Goal: Contribute content: Contribute content

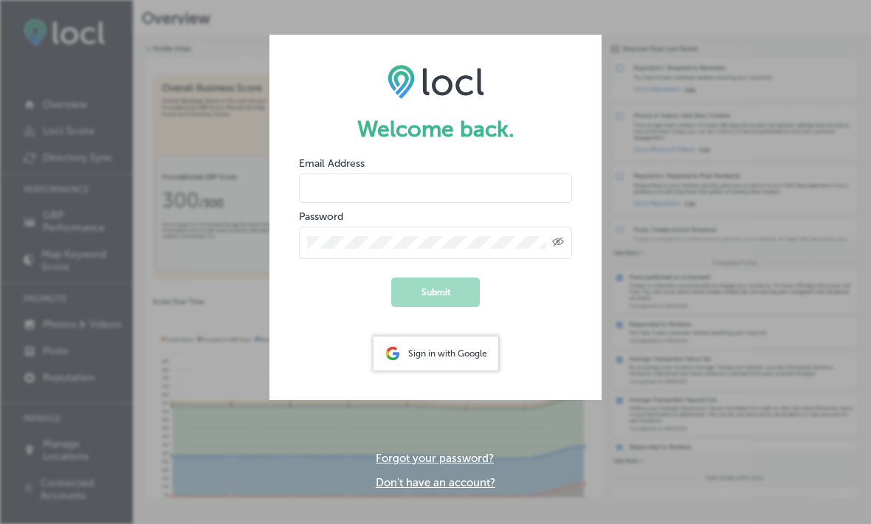
type input "[EMAIL_ADDRESS][DOMAIN_NAME]"
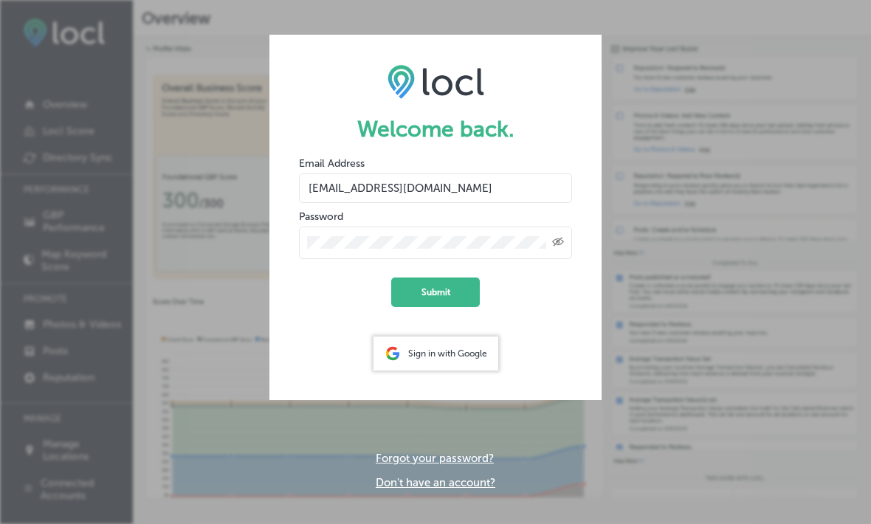
click at [436, 292] on button "Submit" at bounding box center [435, 293] width 89 height 30
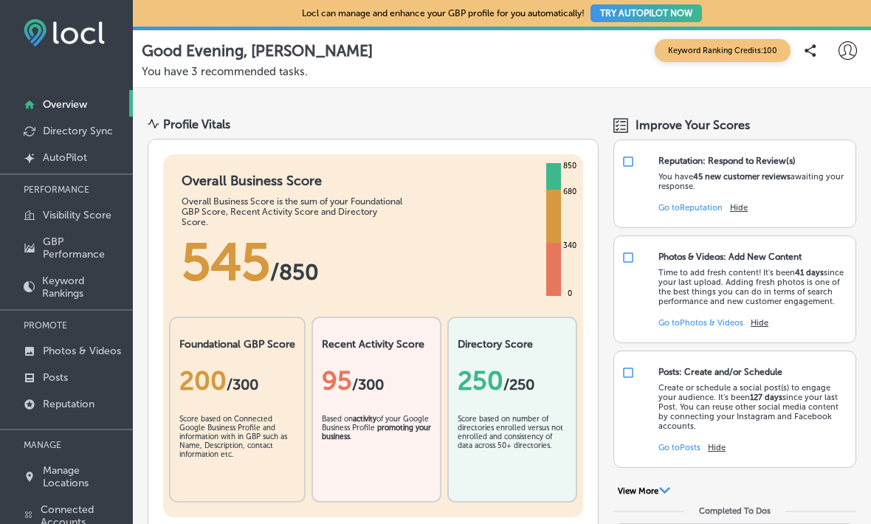
click at [98, 363] on link "Photos & Videos" at bounding box center [66, 350] width 133 height 27
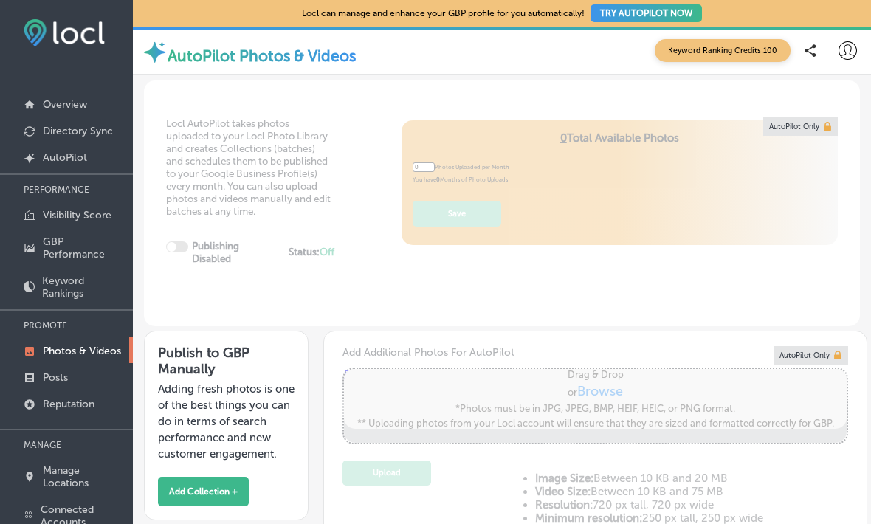
type input "5"
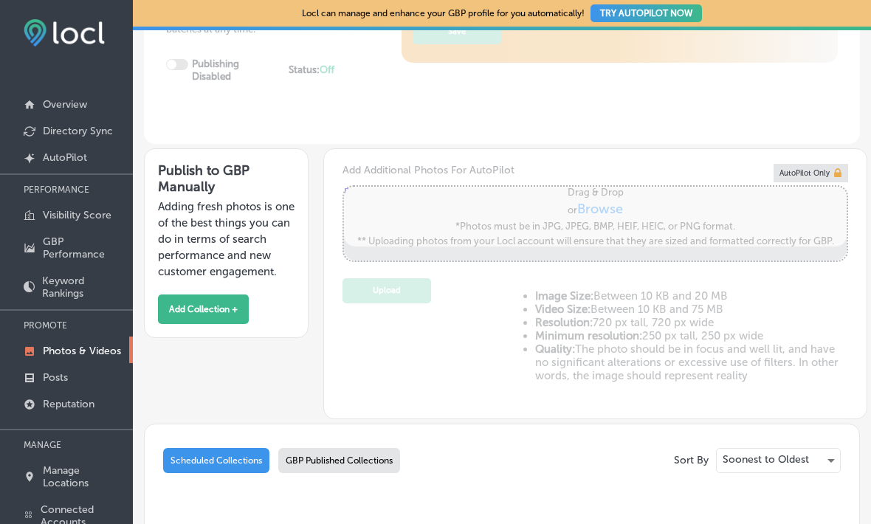
scroll to position [185, 0]
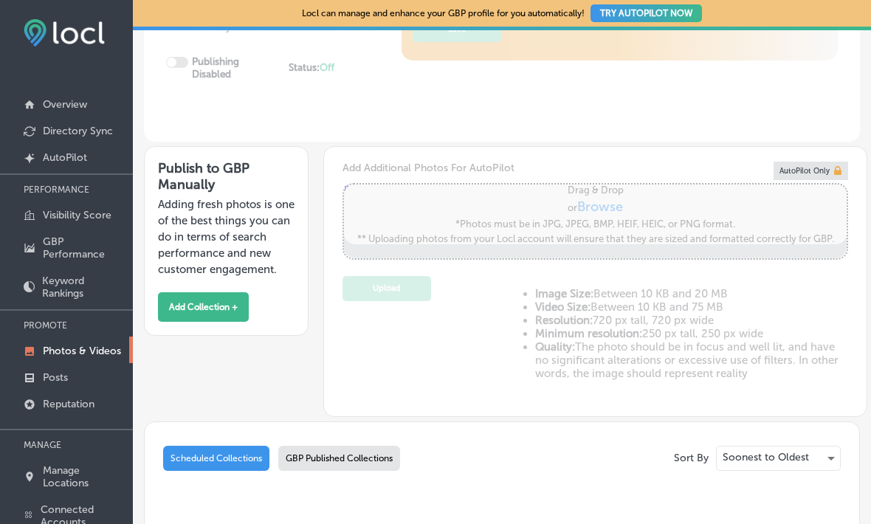
click at [228, 320] on button "Add Collection +" at bounding box center [203, 307] width 91 height 30
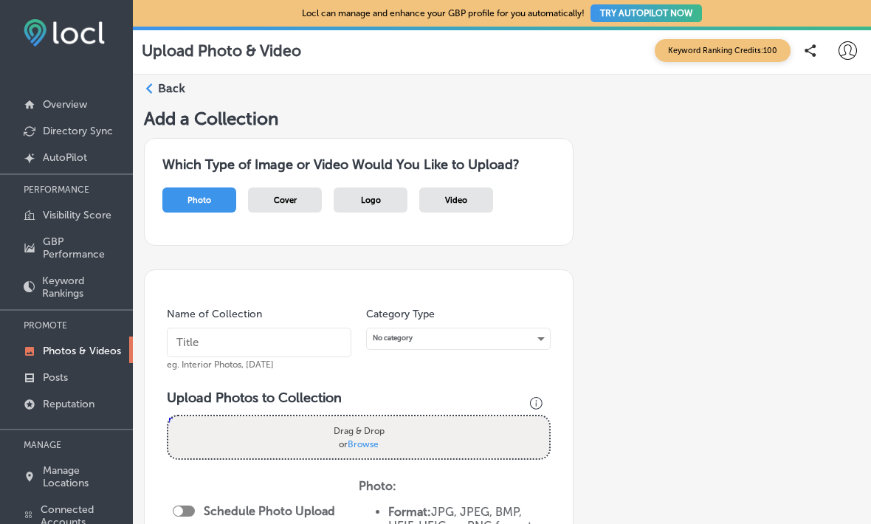
click at [219, 196] on div "Photo" at bounding box center [199, 200] width 74 height 25
click at [219, 205] on div "Photo" at bounding box center [199, 200] width 74 height 25
click at [375, 441] on span "Browse" at bounding box center [363, 443] width 31 height 10
click at [375, 421] on input "Drag & Drop or Browse" at bounding box center [358, 418] width 381 height 4
type input "C:\fakepath\IMG_0963.jpeg"
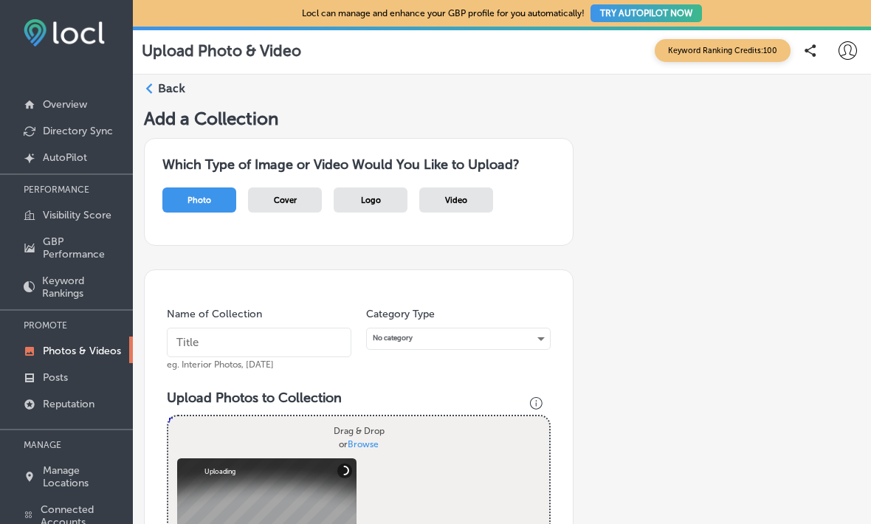
click at [253, 348] on input "text" at bounding box center [259, 343] width 185 height 30
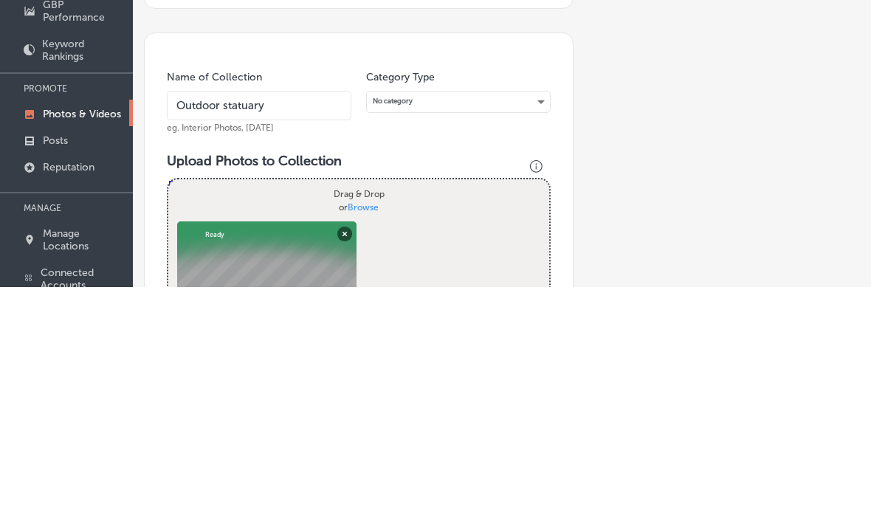
type input "Outdoor statuary"
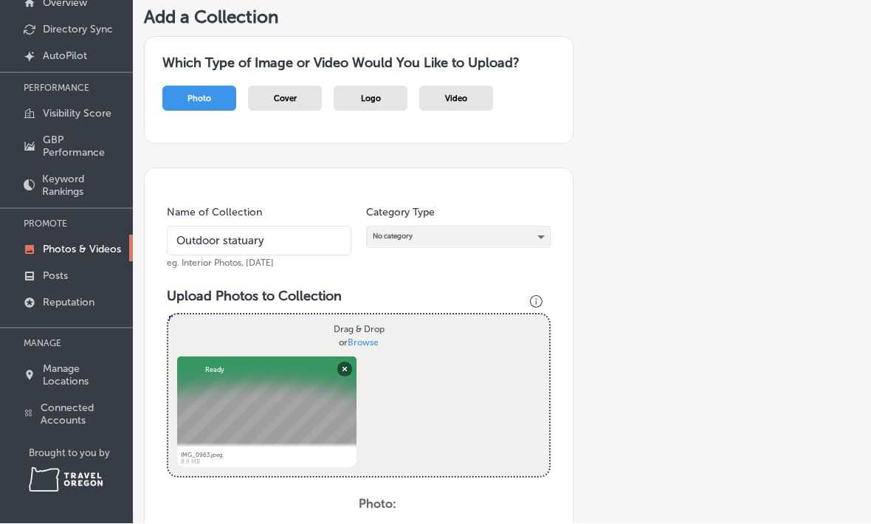
click at [535, 227] on div "No category" at bounding box center [458, 237] width 183 height 20
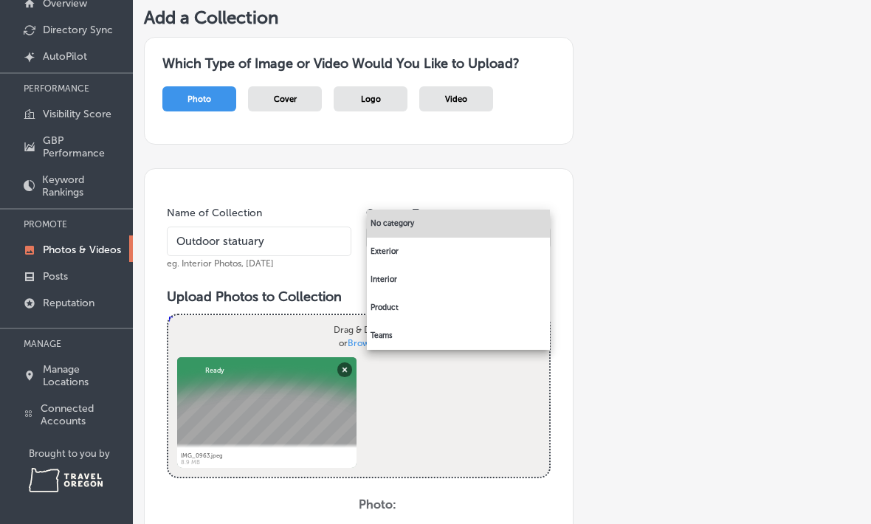
click at [412, 248] on li "Exterior" at bounding box center [458, 252] width 183 height 28
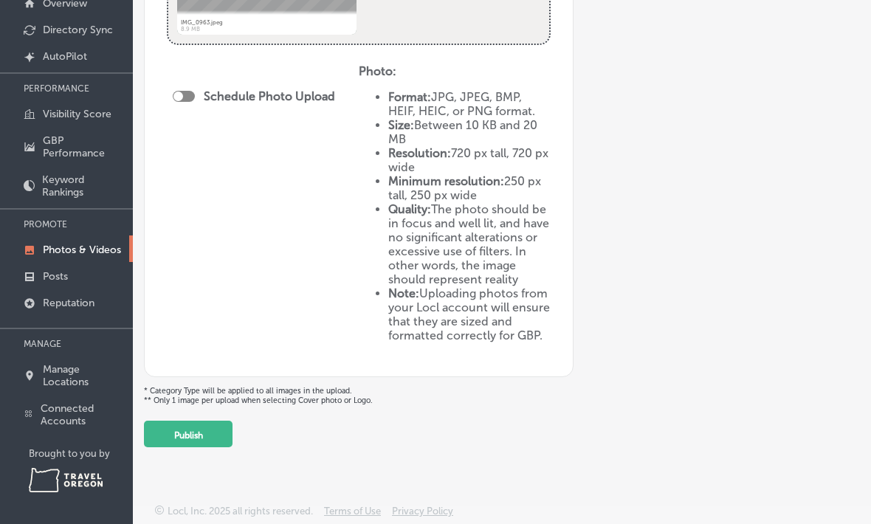
click at [216, 434] on button "Publish" at bounding box center [188, 434] width 89 height 27
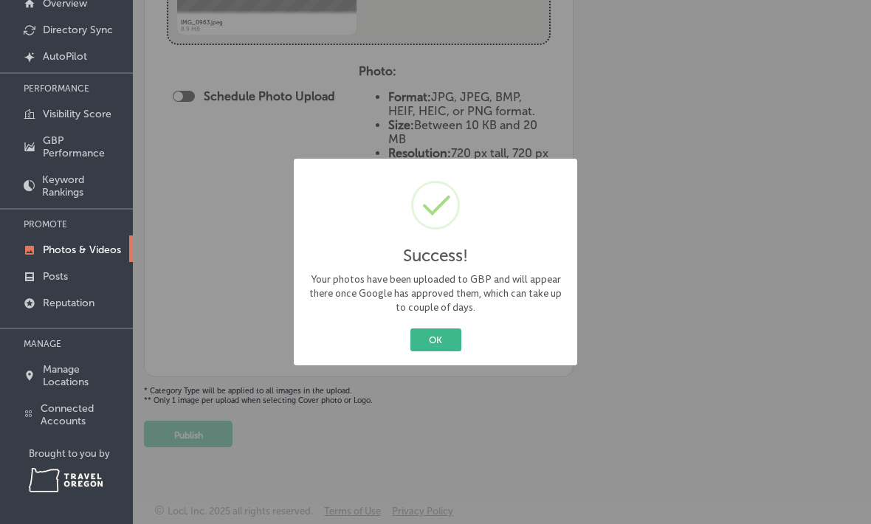
scroll to position [318, 0]
click at [461, 341] on button "OK" at bounding box center [435, 340] width 51 height 23
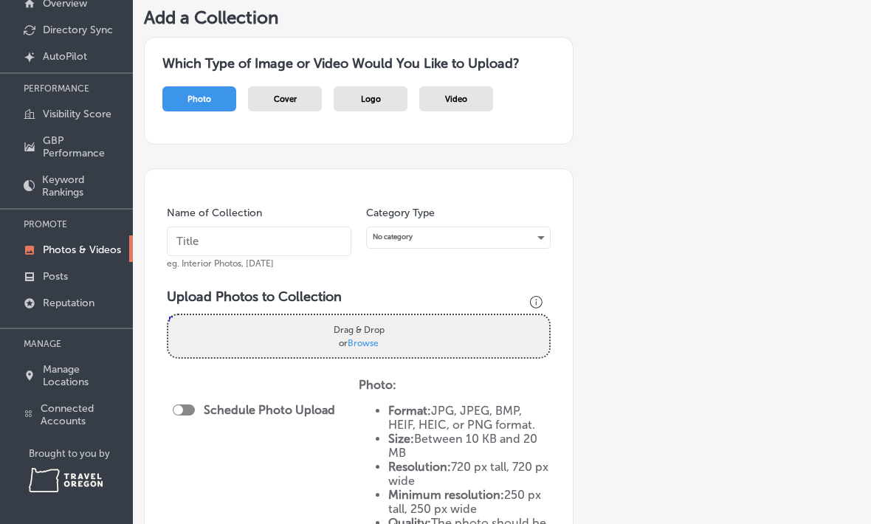
scroll to position [0, 0]
click at [388, 326] on label "Drag & Drop or Browse" at bounding box center [359, 335] width 60 height 35
click at [388, 320] on input "Drag & Drop or Browse" at bounding box center [358, 317] width 381 height 4
type input "C:\fakepath\IMG_0935.jpeg"
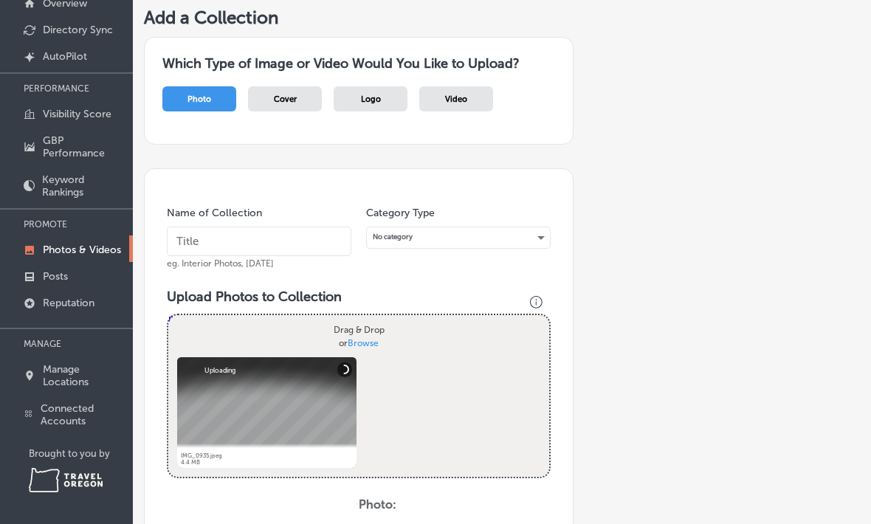
click at [257, 231] on input "text" at bounding box center [259, 242] width 185 height 30
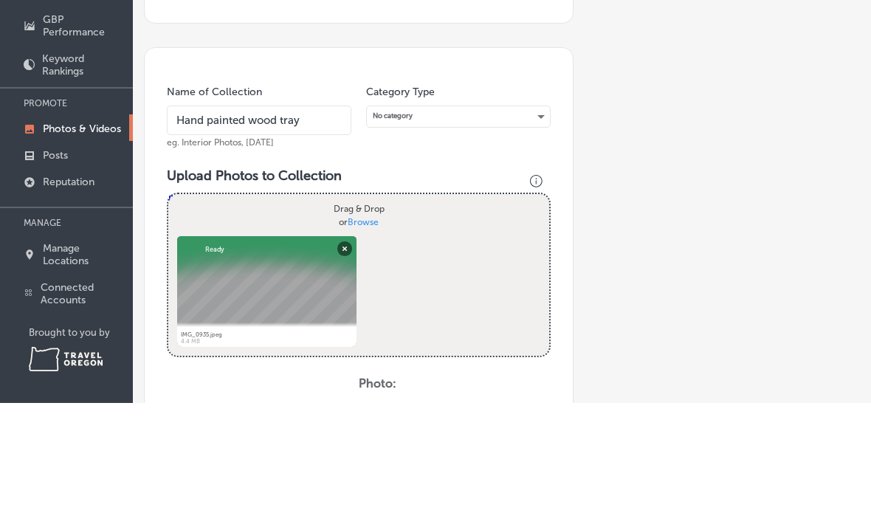
type input "Hand painted wood tray"
click at [542, 227] on div "No category" at bounding box center [458, 237] width 183 height 20
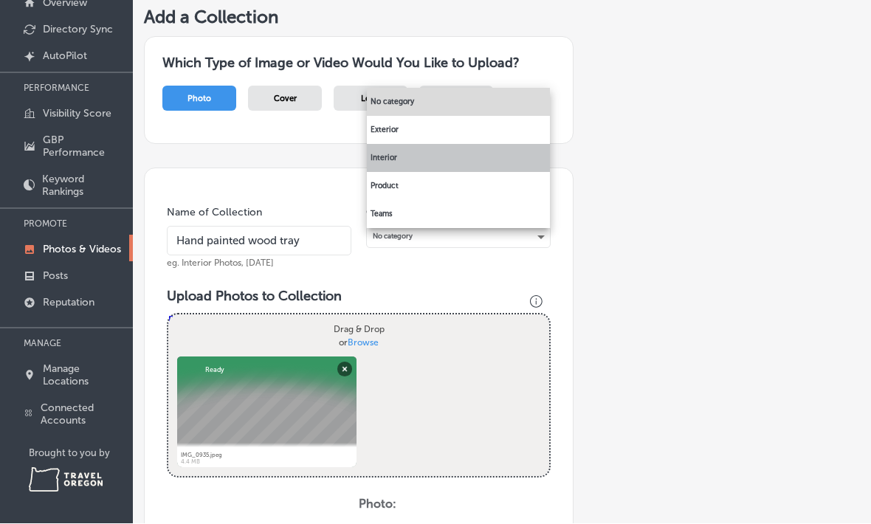
click at [404, 161] on li "Interior" at bounding box center [458, 159] width 183 height 28
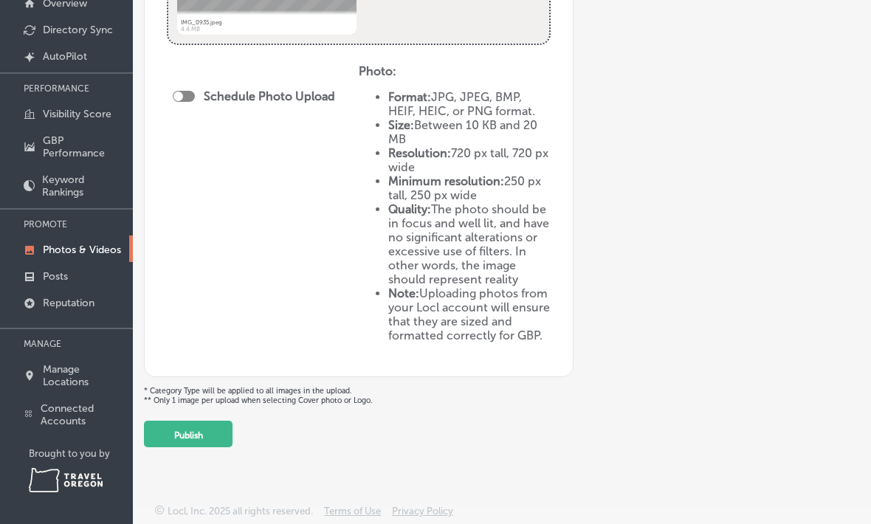
click at [209, 441] on button "Publish" at bounding box center [188, 434] width 89 height 27
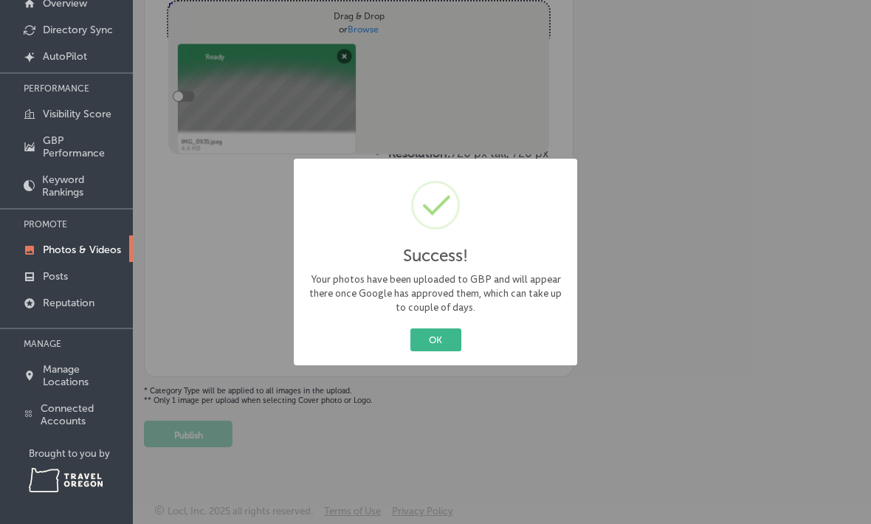
scroll to position [318, 0]
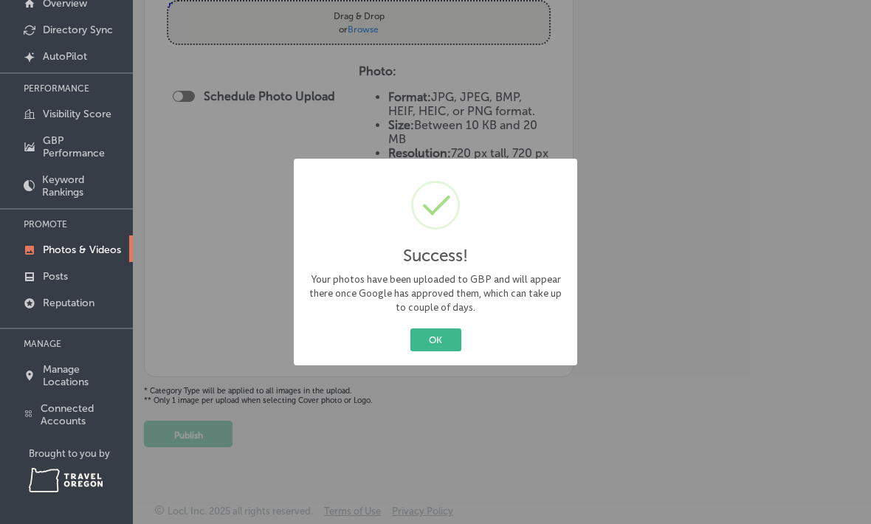
click at [453, 344] on button "OK" at bounding box center [435, 340] width 51 height 23
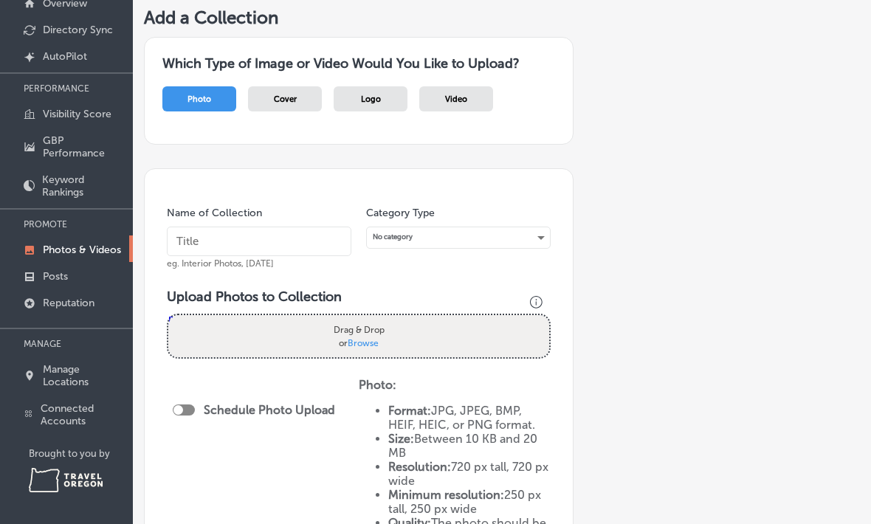
scroll to position [0, 0]
click at [257, 227] on input "text" at bounding box center [259, 242] width 185 height 30
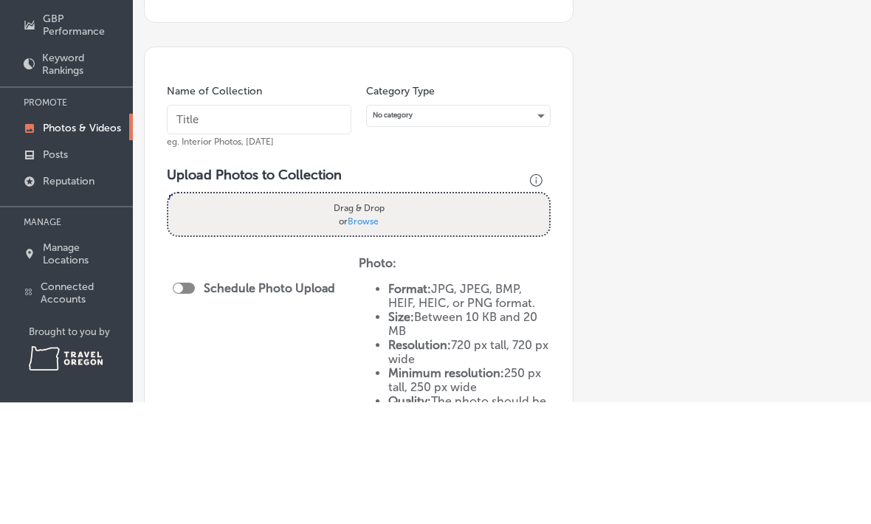
click at [355, 337] on span "Browse" at bounding box center [363, 342] width 31 height 10
click at [355, 315] on input "Drag & Drop or Browse" at bounding box center [358, 317] width 381 height 4
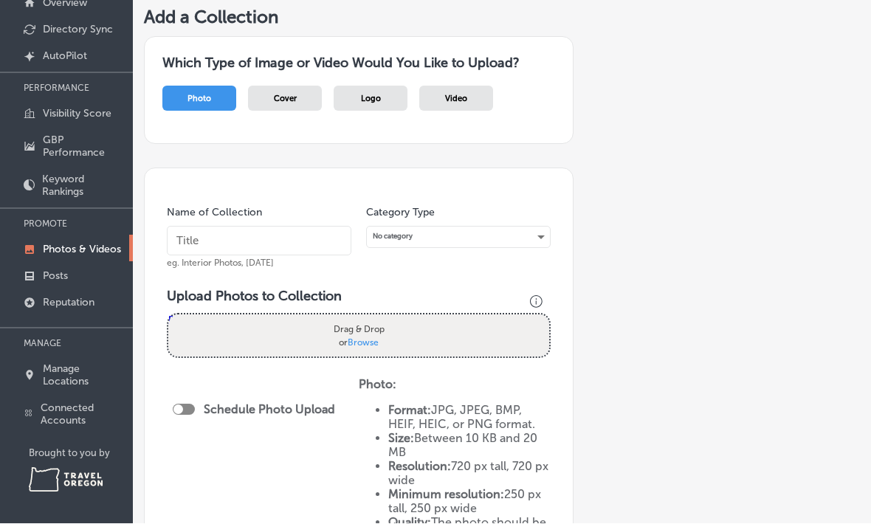
type input "C:\fakepath\IMG_0877.jpeg"
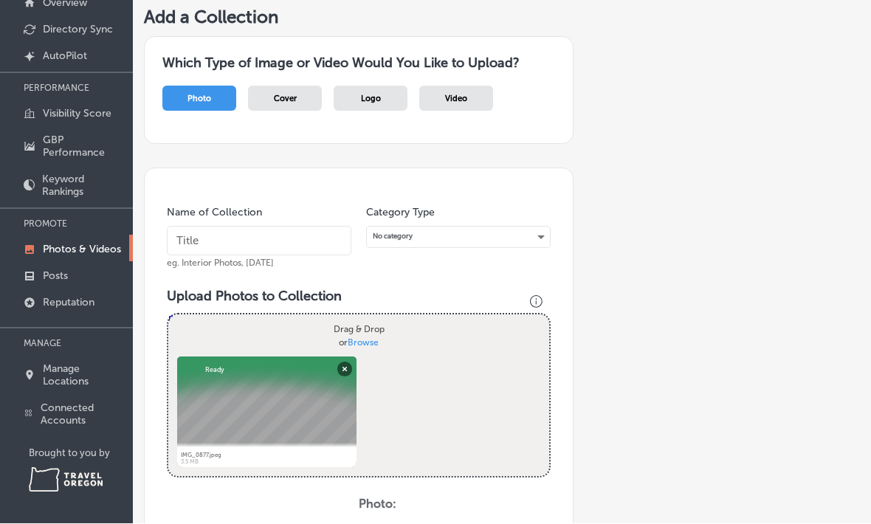
click at [233, 228] on input "text" at bounding box center [259, 242] width 185 height 30
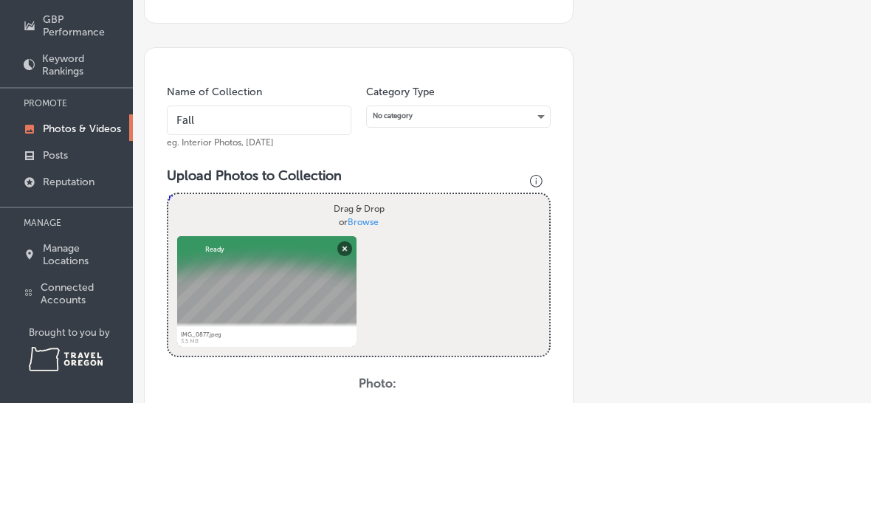
type input "Fall"
click at [537, 227] on div "No category" at bounding box center [458, 237] width 183 height 20
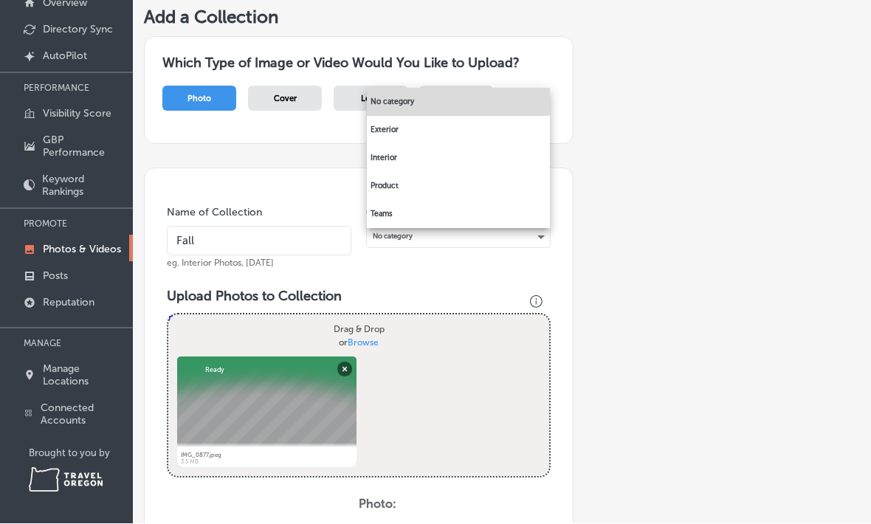
click at [405, 157] on li "Interior" at bounding box center [458, 159] width 183 height 28
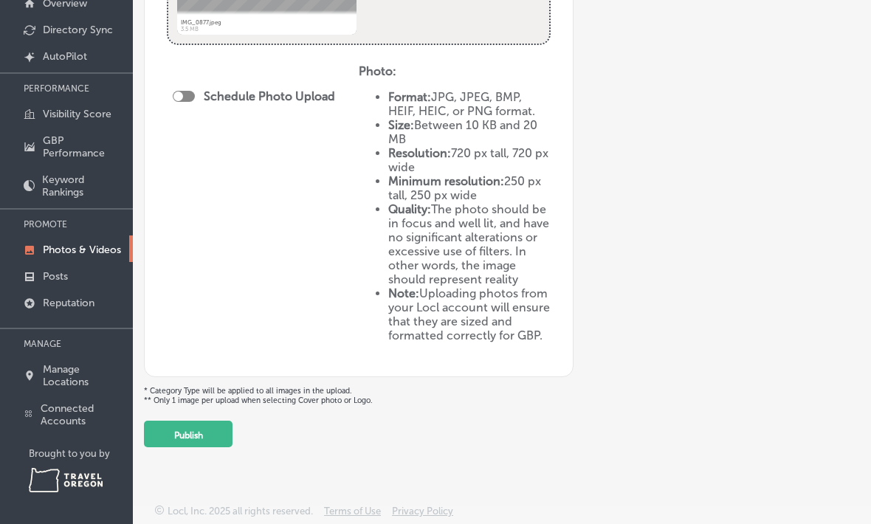
scroll to position [438, 0]
click at [206, 431] on button "Publish" at bounding box center [188, 434] width 89 height 27
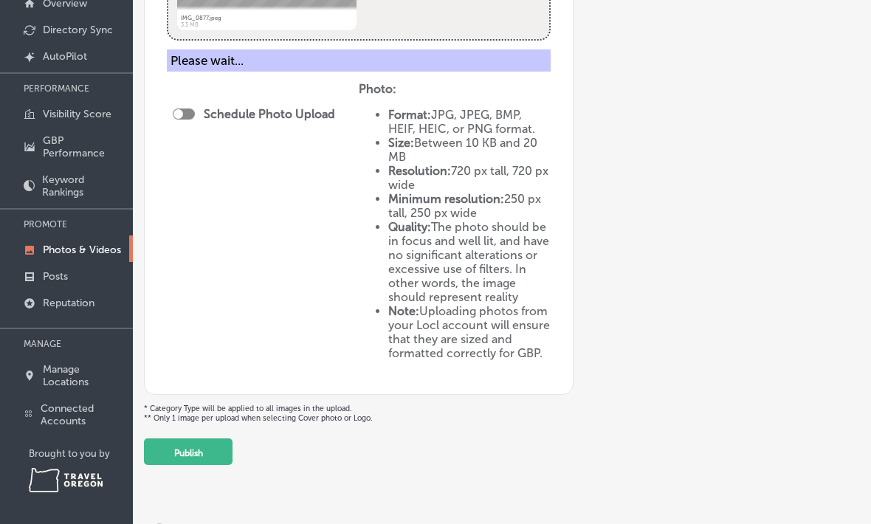
scroll to position [318, 0]
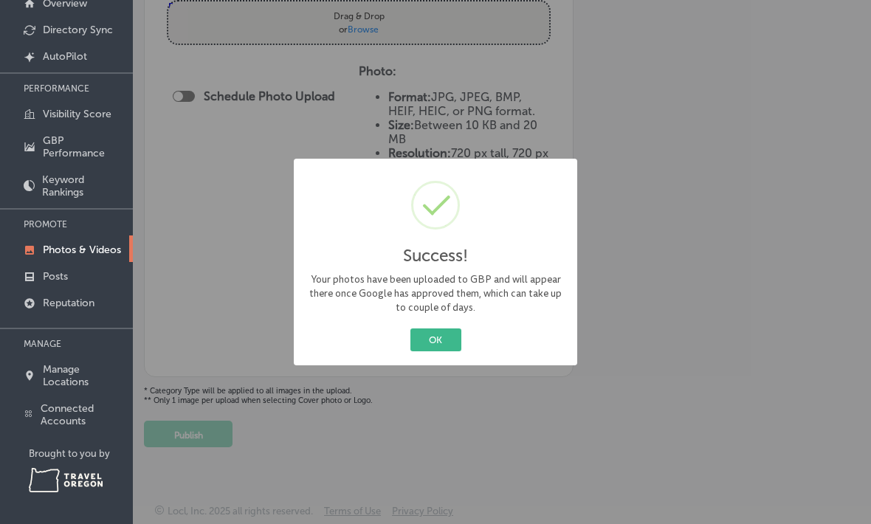
click at [444, 348] on button "OK" at bounding box center [435, 340] width 51 height 23
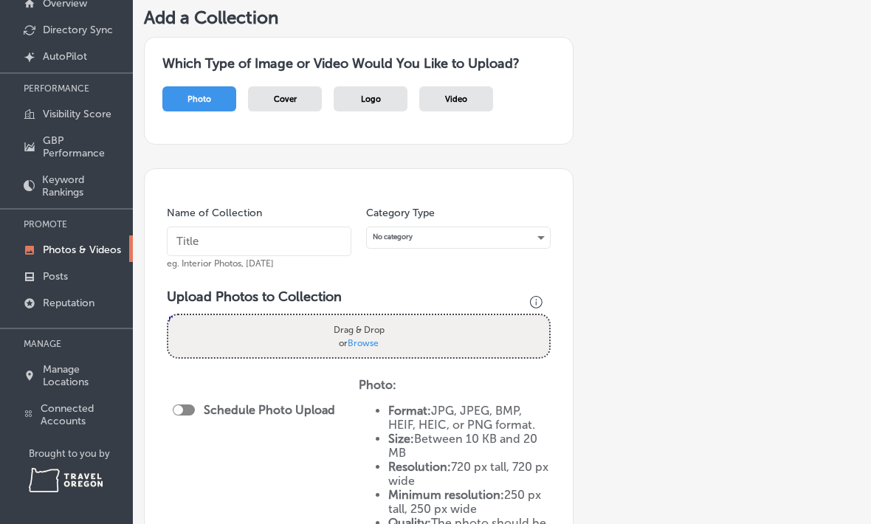
scroll to position [0, 0]
click at [369, 337] on span "Browse" at bounding box center [363, 342] width 31 height 10
click at [369, 320] on input "Drag & Drop or Browse" at bounding box center [358, 317] width 381 height 4
type input "C:\fakepath\IMG_0952.jpeg"
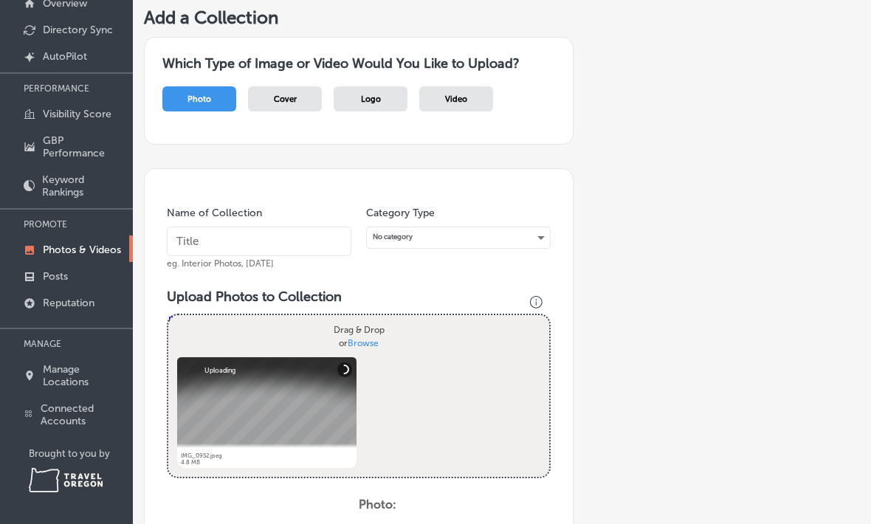
click at [269, 234] on input "text" at bounding box center [259, 242] width 185 height 30
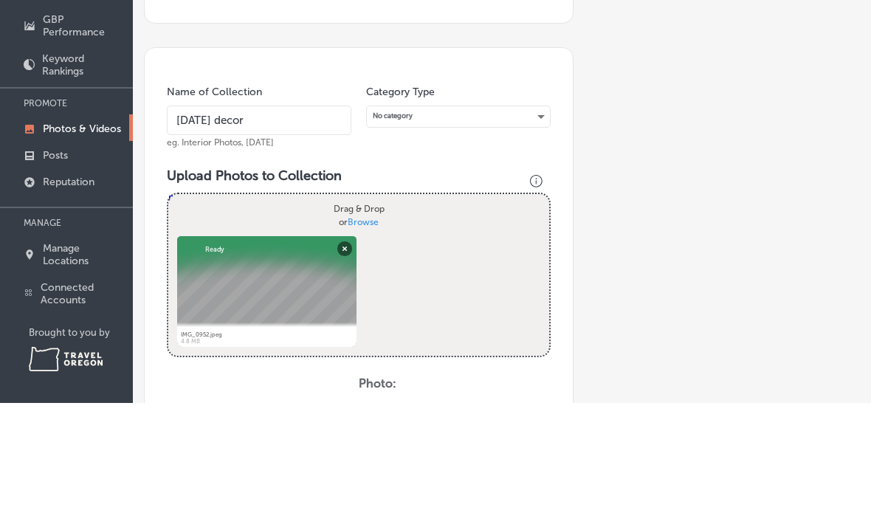
type input "[DATE] decor"
click at [543, 227] on div "No category" at bounding box center [458, 237] width 183 height 20
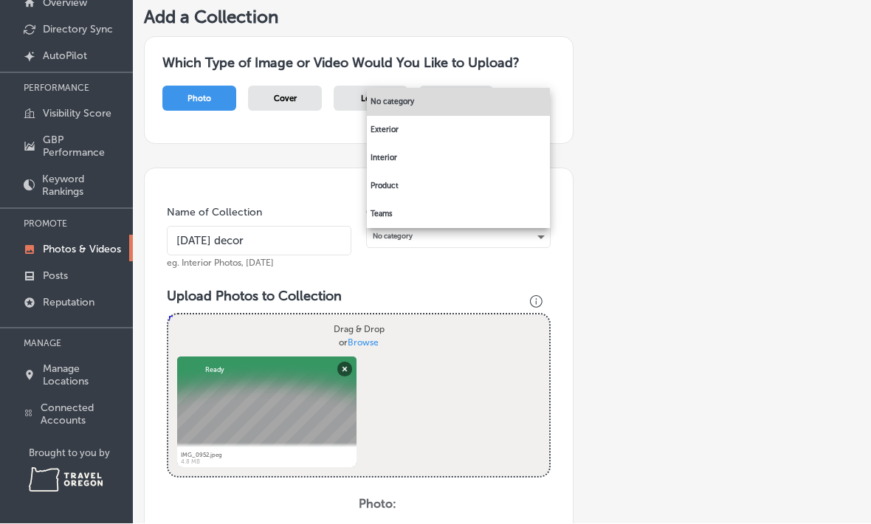
click at [429, 157] on li "Interior" at bounding box center [458, 159] width 183 height 28
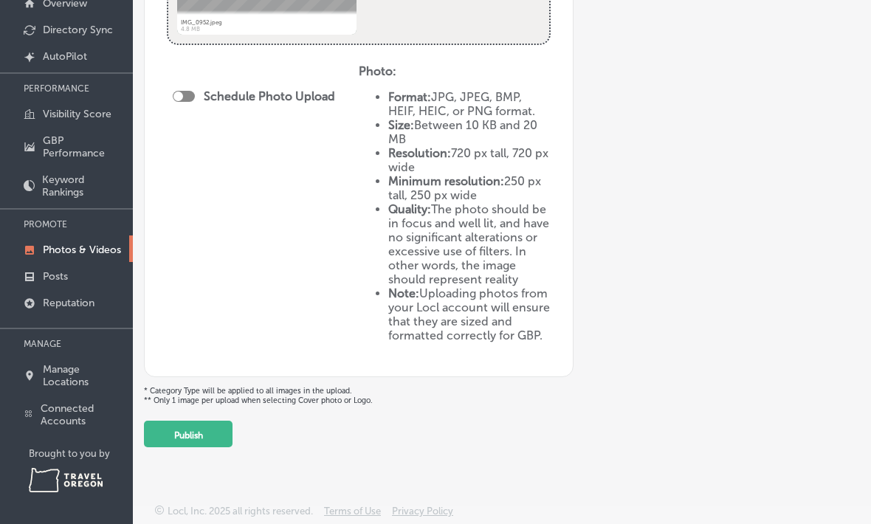
click at [219, 427] on button "Publish" at bounding box center [188, 434] width 89 height 27
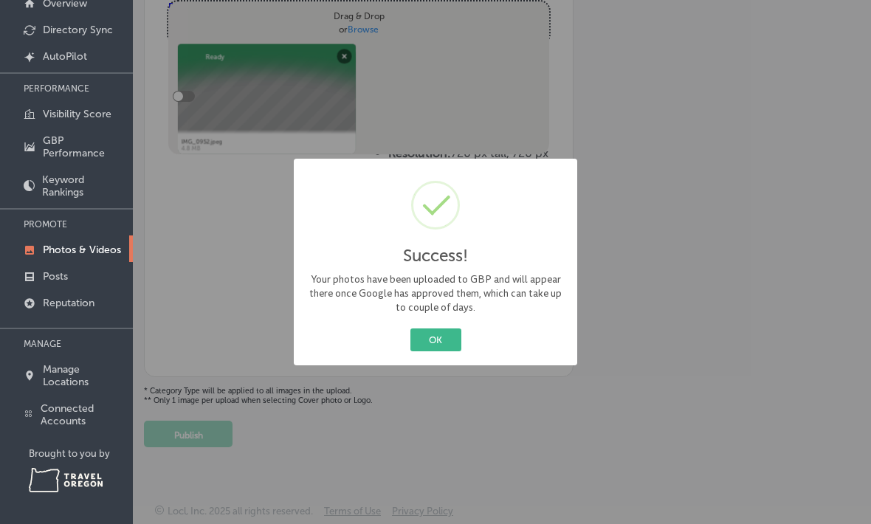
scroll to position [318, 0]
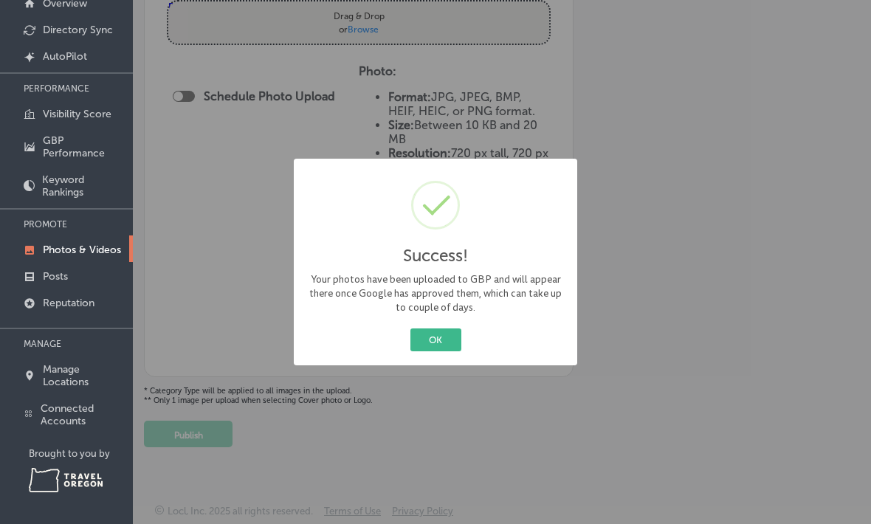
click at [451, 343] on button "OK" at bounding box center [435, 340] width 51 height 23
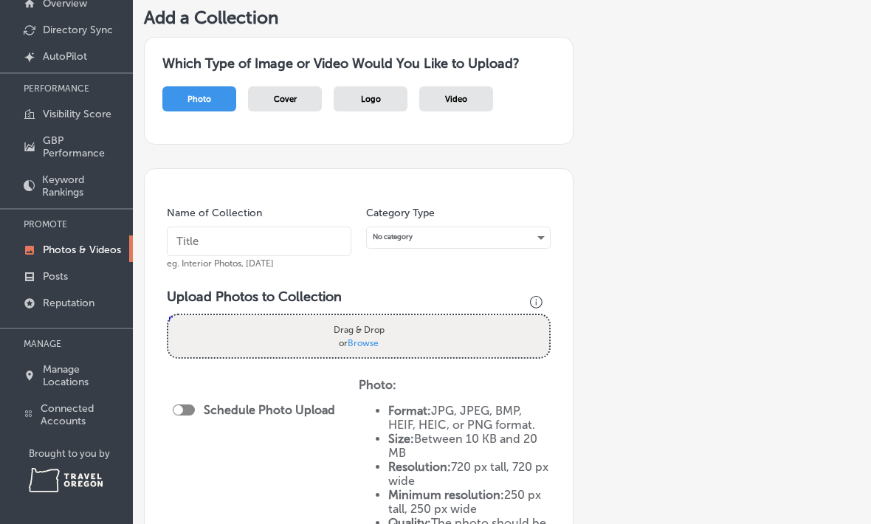
scroll to position [0, 0]
click at [370, 337] on span "Browse" at bounding box center [363, 342] width 31 height 10
click at [370, 320] on input "Drag & Drop or Browse" at bounding box center [358, 317] width 381 height 4
type input "C:\fakepath\IMG_0934.jpeg"
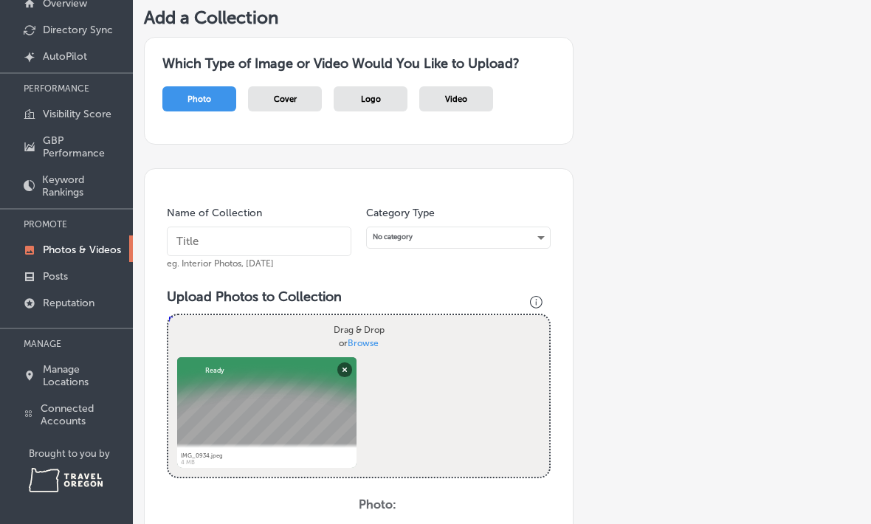
click at [243, 230] on input "text" at bounding box center [259, 242] width 185 height 30
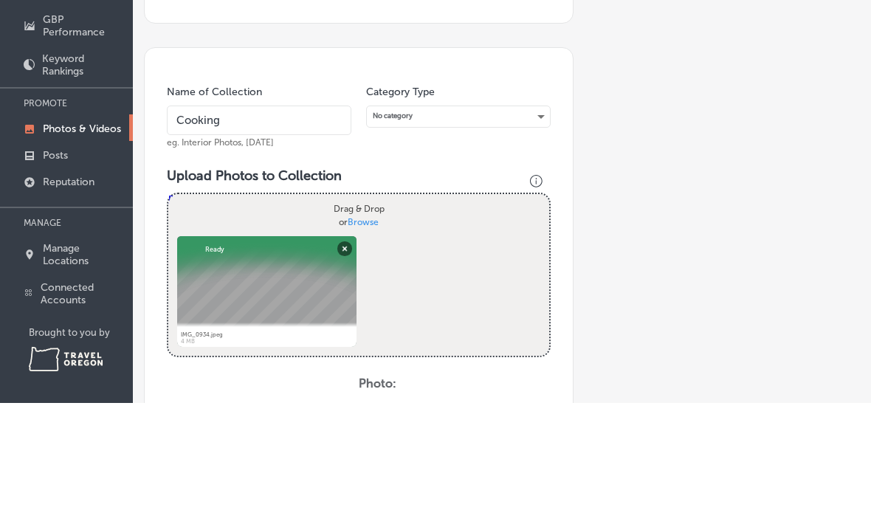
type input "Cooking"
click at [531, 227] on div "No category" at bounding box center [458, 237] width 183 height 20
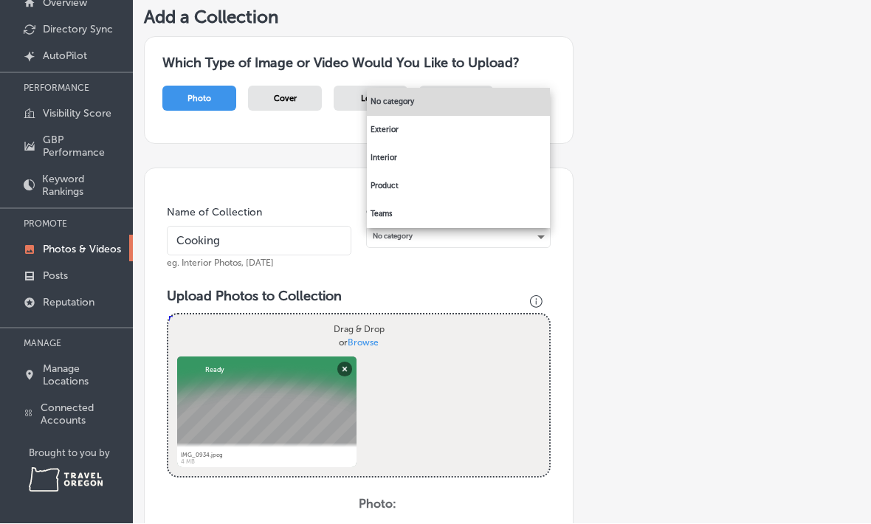
click at [410, 159] on li "Interior" at bounding box center [458, 159] width 183 height 28
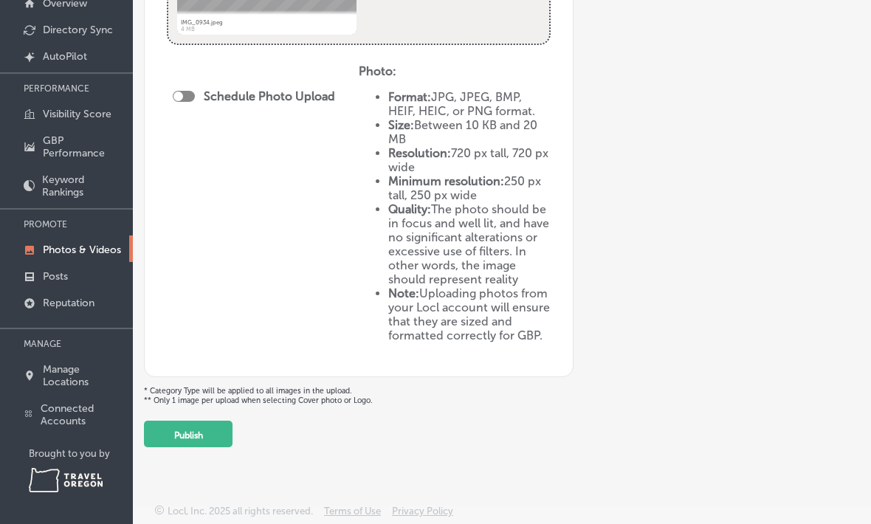
click at [223, 440] on button "Publish" at bounding box center [188, 434] width 89 height 27
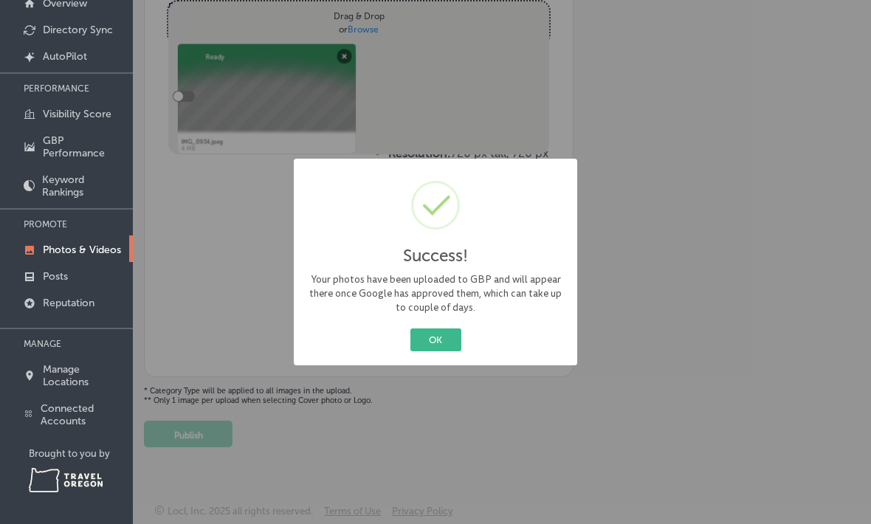
scroll to position [318, 0]
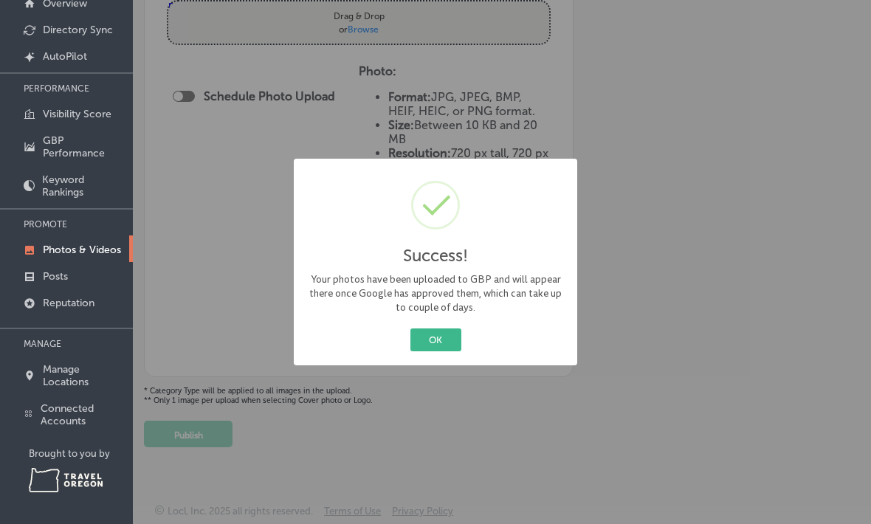
click at [449, 343] on button "OK" at bounding box center [435, 340] width 51 height 23
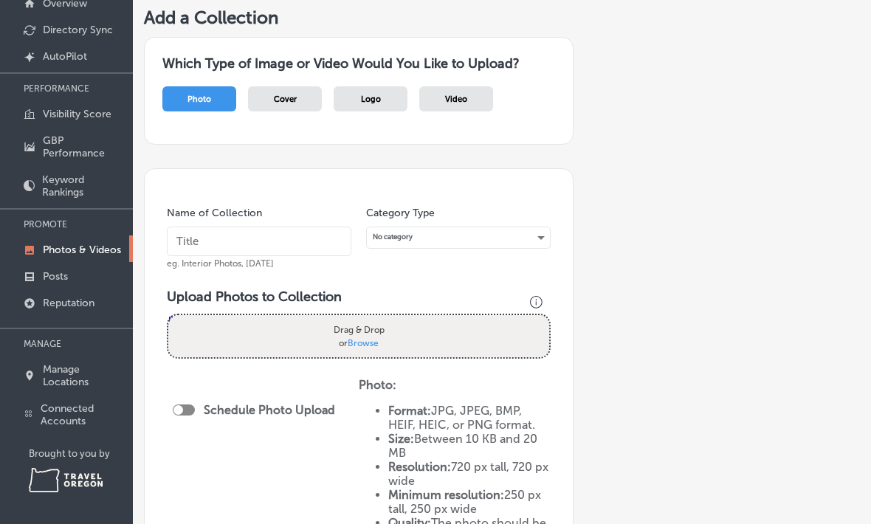
scroll to position [0, 0]
click at [370, 337] on span "Browse" at bounding box center [363, 342] width 31 height 10
click at [370, 320] on input "Drag & Drop or Browse" at bounding box center [358, 317] width 381 height 4
type input "C:\fakepath\IMG_0949.jpeg"
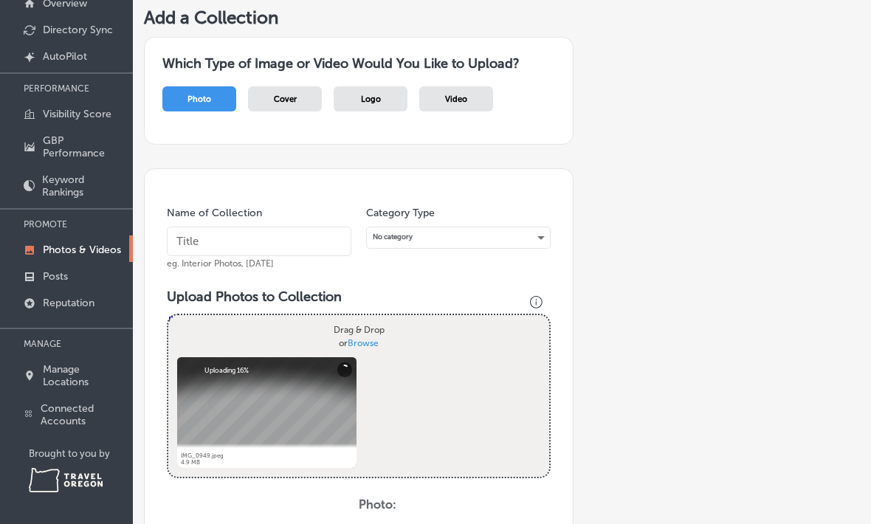
click at [261, 227] on input "text" at bounding box center [259, 242] width 185 height 30
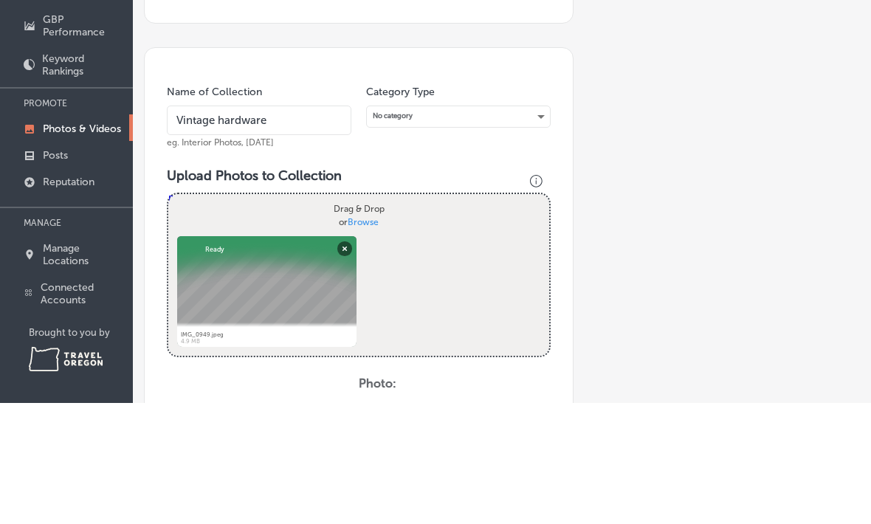
type input "Vintage hardware"
click at [548, 227] on div "No category" at bounding box center [458, 237] width 183 height 20
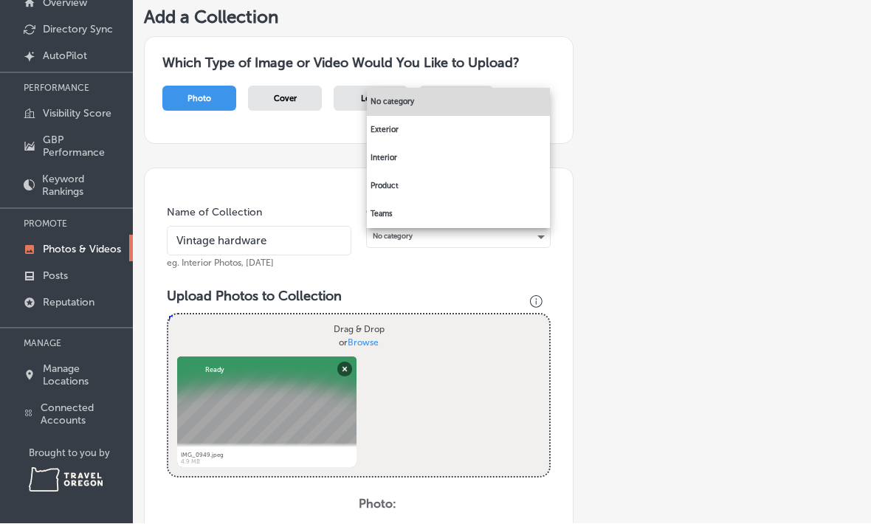
click at [416, 157] on li "Interior" at bounding box center [458, 159] width 183 height 28
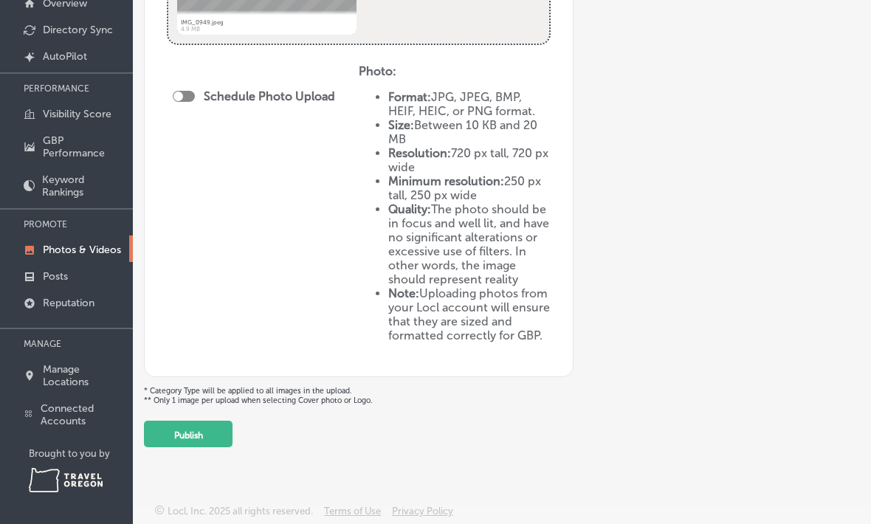
click at [213, 437] on button "Publish" at bounding box center [188, 434] width 89 height 27
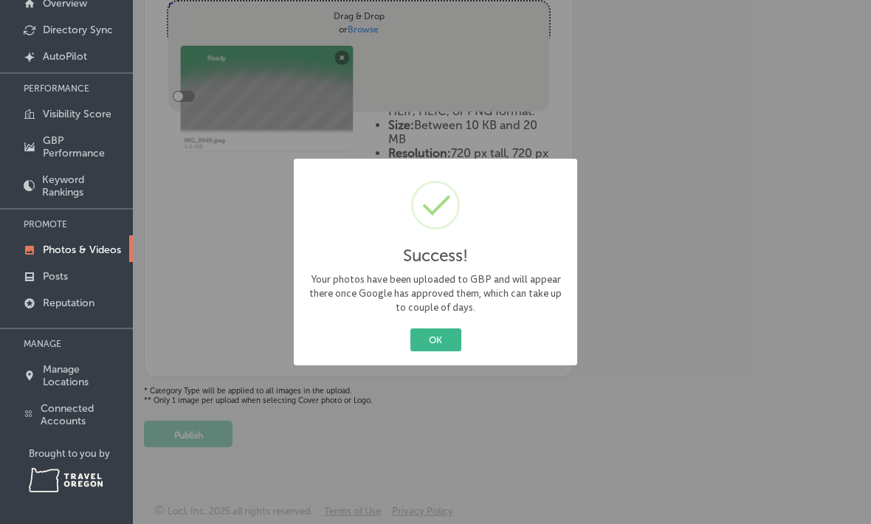
scroll to position [318, 0]
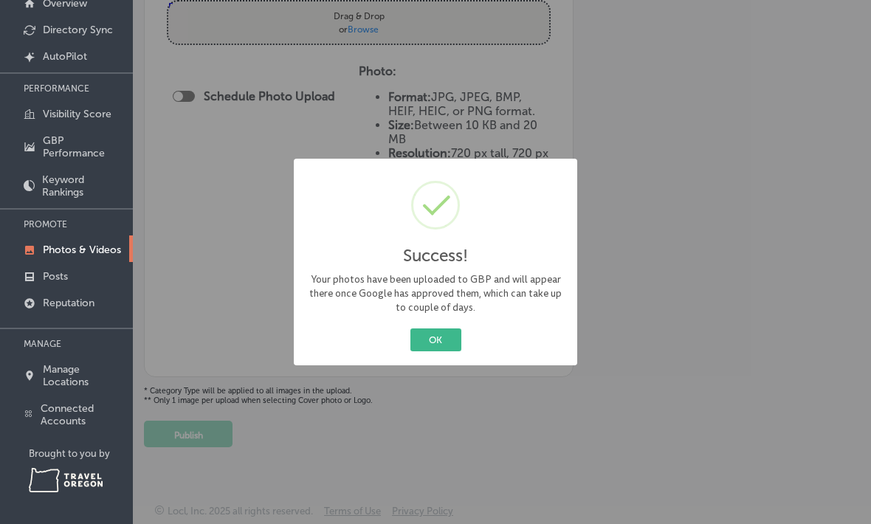
click at [452, 343] on button "OK" at bounding box center [435, 340] width 51 height 23
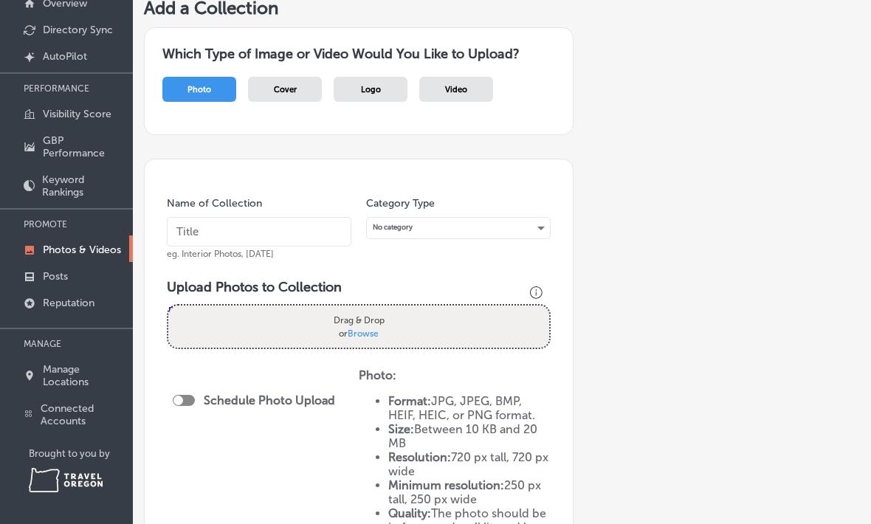
scroll to position [9, 0]
click at [383, 317] on label "Drag & Drop or Browse" at bounding box center [359, 326] width 60 height 35
click at [383, 311] on input "Drag & Drop or Browse" at bounding box center [358, 308] width 381 height 4
type input "C:\fakepath\IMG_0876.jpeg"
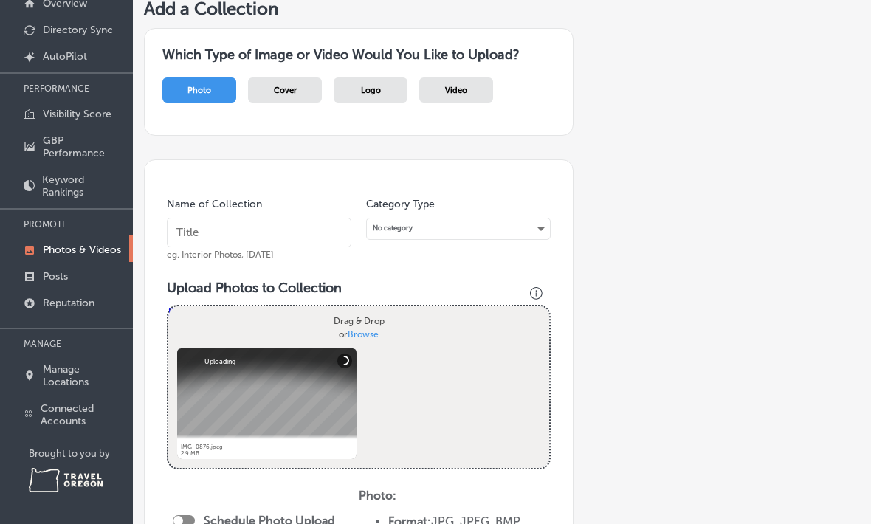
click at [247, 227] on input "text" at bounding box center [259, 233] width 185 height 30
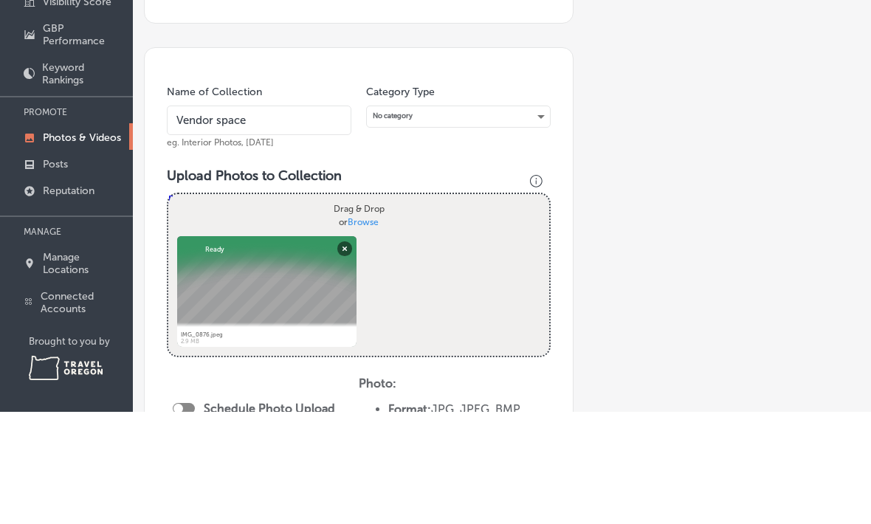
type input "Vendor space"
click at [537, 219] on div "No category" at bounding box center [458, 229] width 183 height 20
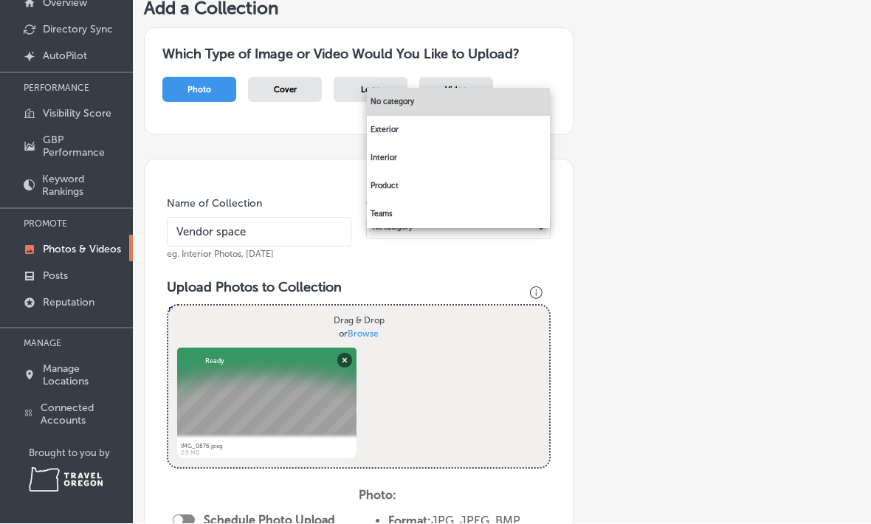
click at [407, 162] on li "Interior" at bounding box center [458, 159] width 183 height 28
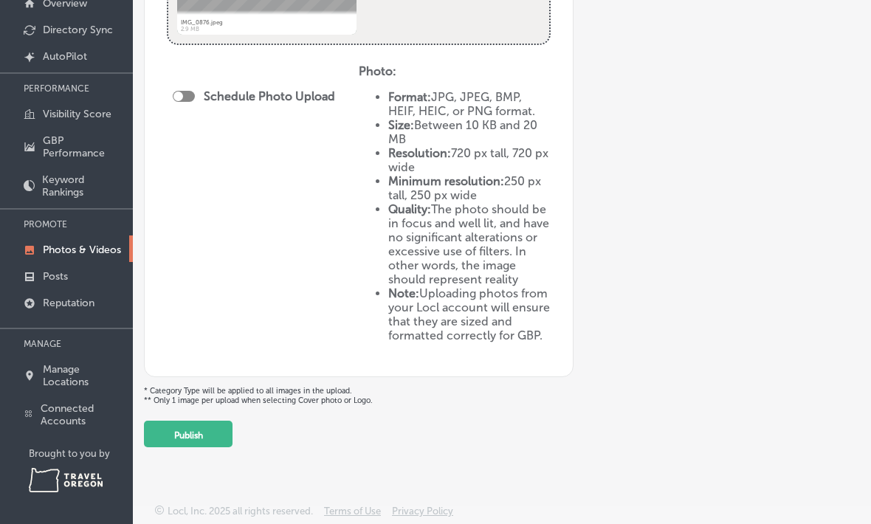
scroll to position [438, 0]
click at [216, 431] on button "Publish" at bounding box center [188, 434] width 89 height 27
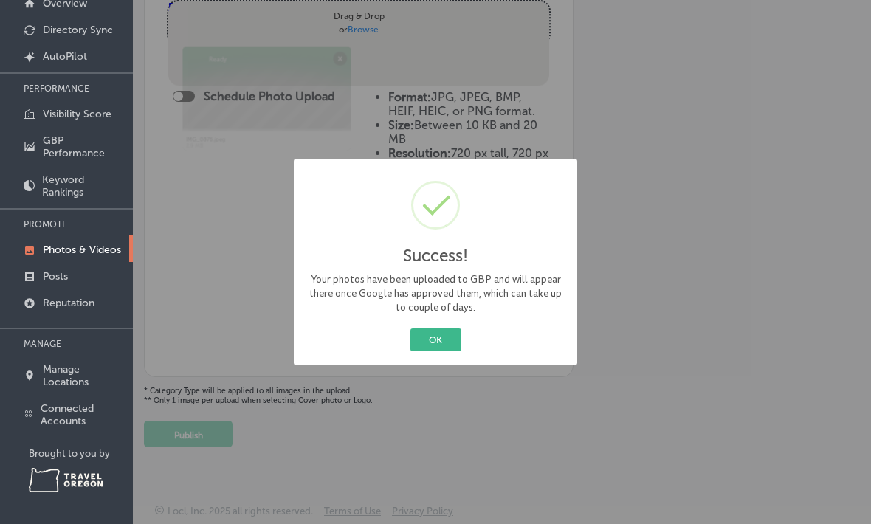
scroll to position [318, 0]
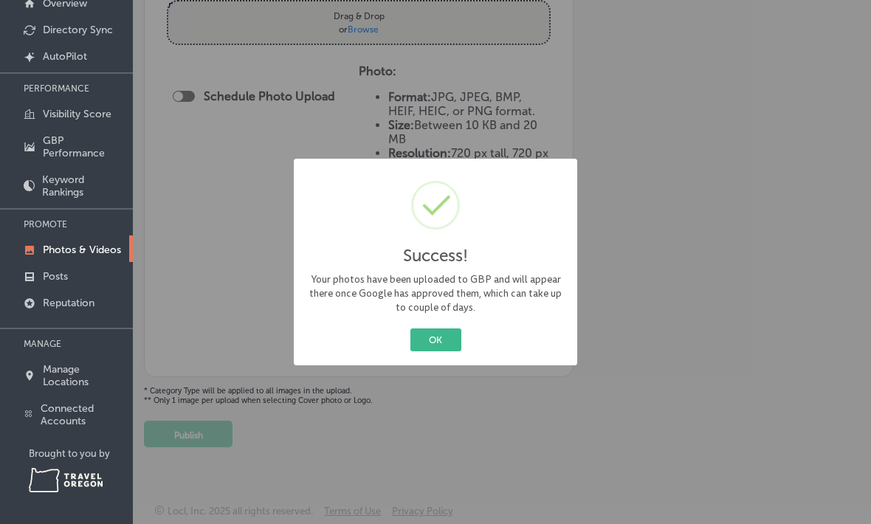
click at [452, 345] on button "OK" at bounding box center [435, 340] width 51 height 23
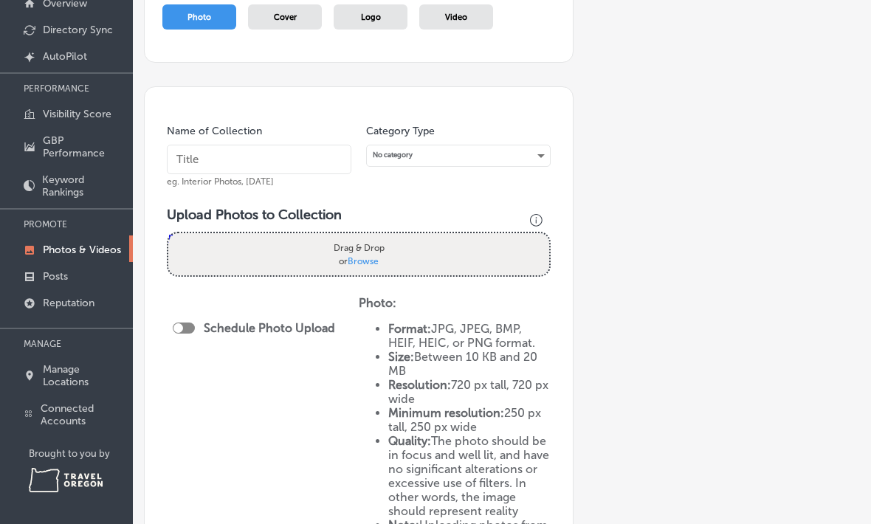
scroll to position [77, 0]
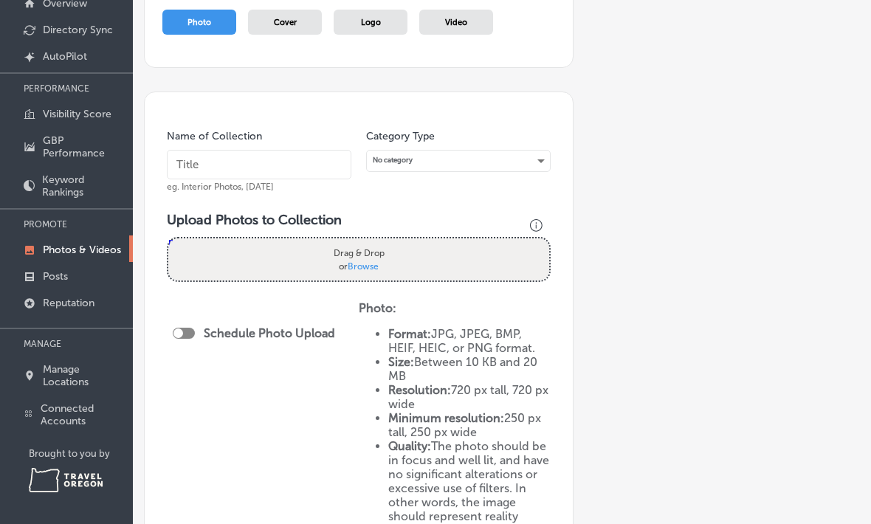
click at [387, 241] on label "Drag & Drop or Browse" at bounding box center [359, 258] width 60 height 35
click at [387, 238] on input "Drag & Drop or Browse" at bounding box center [358, 240] width 381 height 4
click at [399, 248] on div "Drag & Drop or Browse" at bounding box center [358, 259] width 381 height 42
click at [168, 238] on input "Drag & Drop or Browse" at bounding box center [358, 240] width 381 height 4
type input "C:\fakepath\IMG_0954.jpeg"
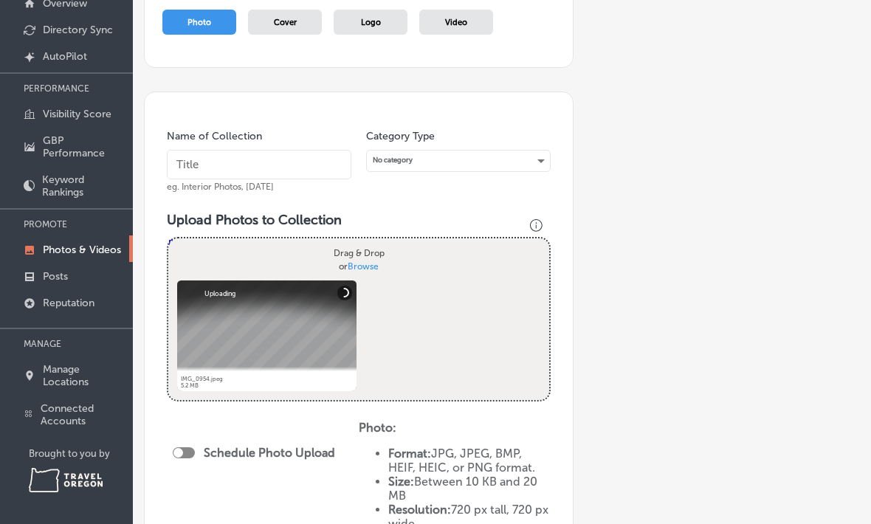
click at [266, 151] on input "text" at bounding box center [259, 165] width 185 height 30
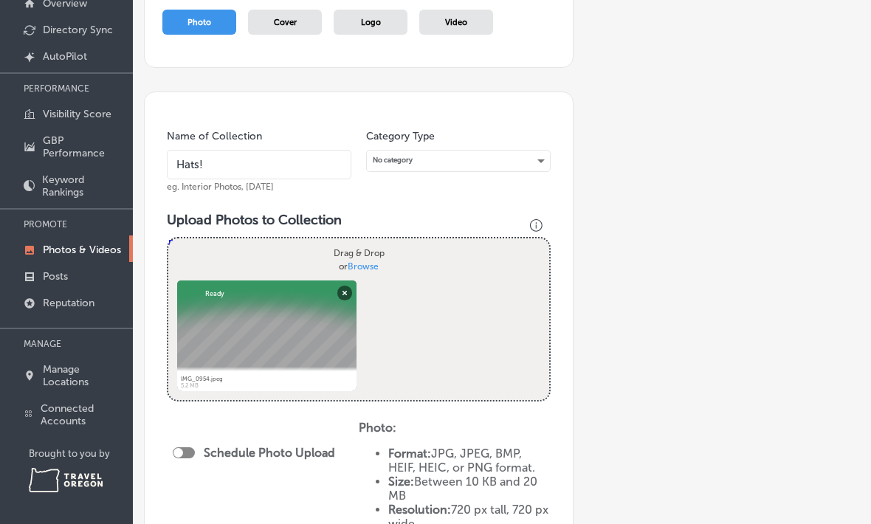
type input "Hats!"
click at [549, 151] on div "No category" at bounding box center [458, 161] width 183 height 20
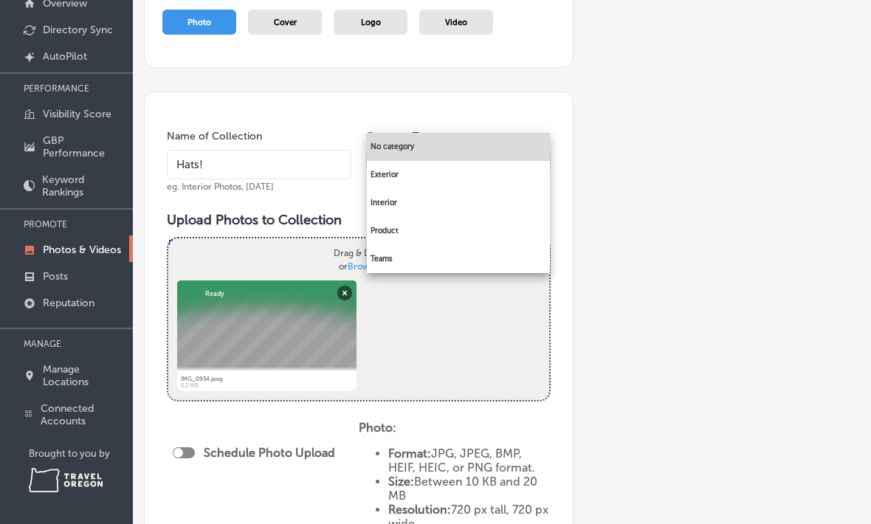
click at [410, 202] on li "Interior" at bounding box center [458, 203] width 183 height 28
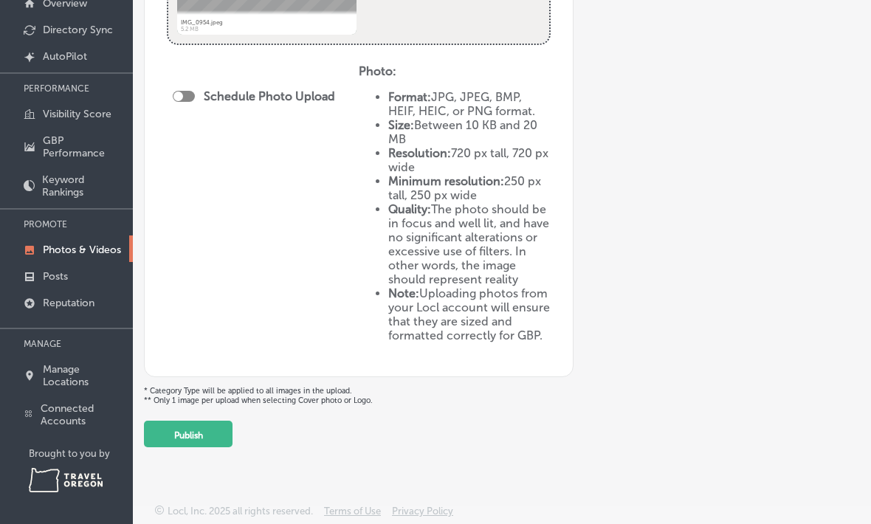
click at [213, 429] on button "Publish" at bounding box center [188, 434] width 89 height 27
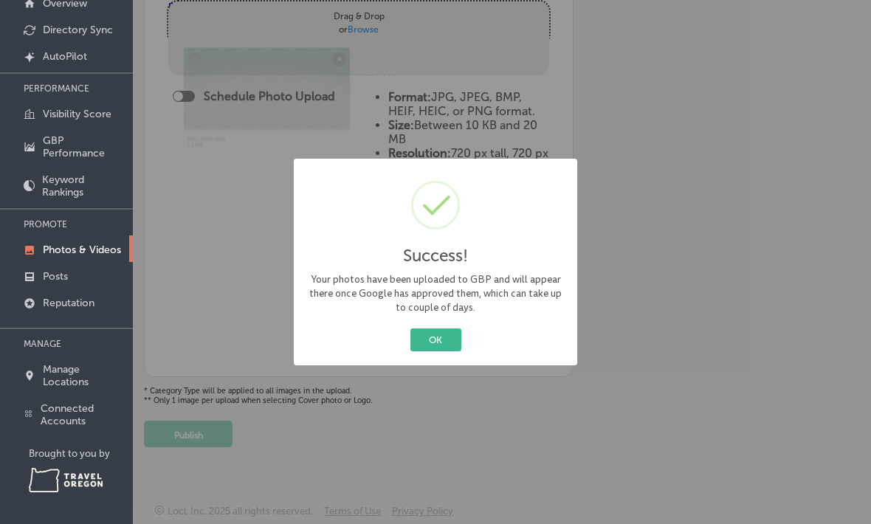
scroll to position [318, 0]
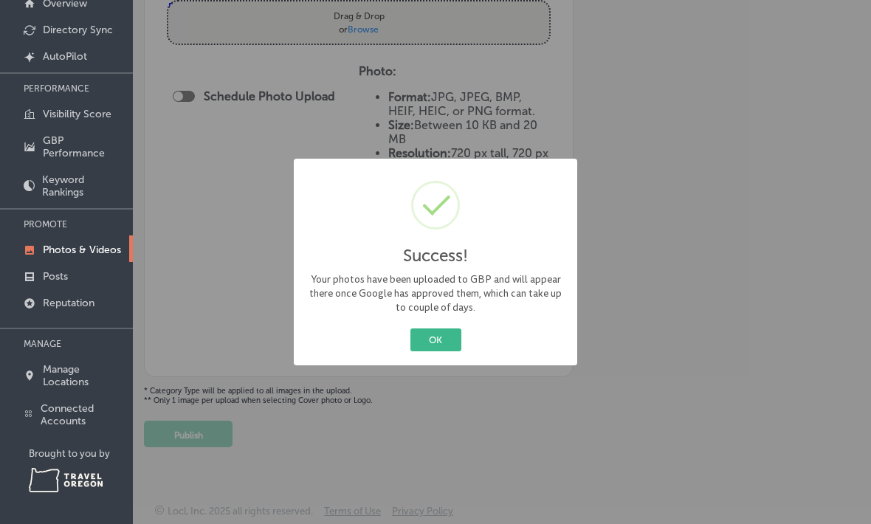
click at [455, 339] on button "OK" at bounding box center [435, 340] width 51 height 23
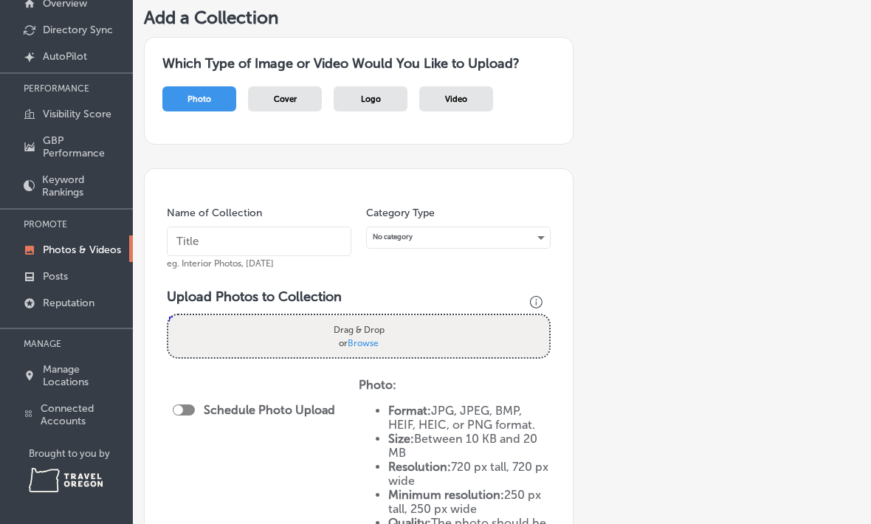
scroll to position [0, 0]
click at [374, 337] on span "Browse" at bounding box center [363, 342] width 31 height 10
click at [374, 320] on input "Drag & Drop or Browse" at bounding box center [358, 317] width 381 height 4
type input "C:\fakepath\IMG_0944.jpeg"
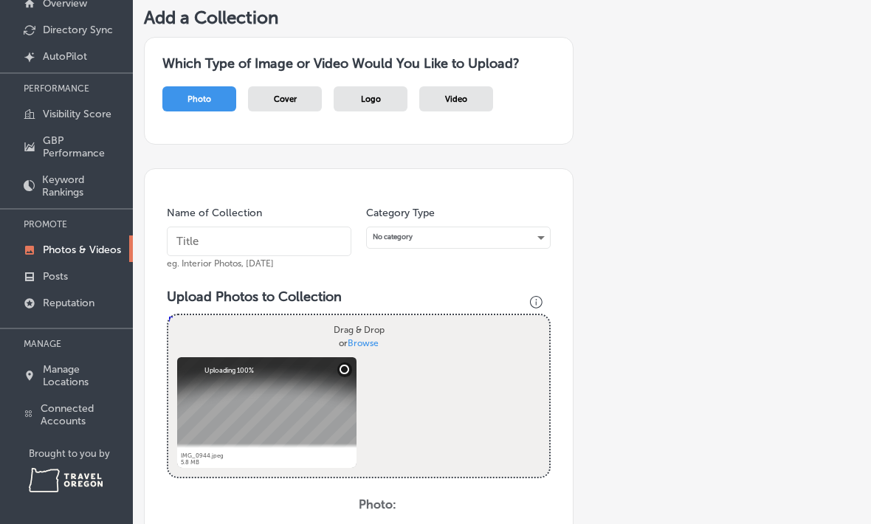
click at [265, 227] on input "text" at bounding box center [259, 242] width 185 height 30
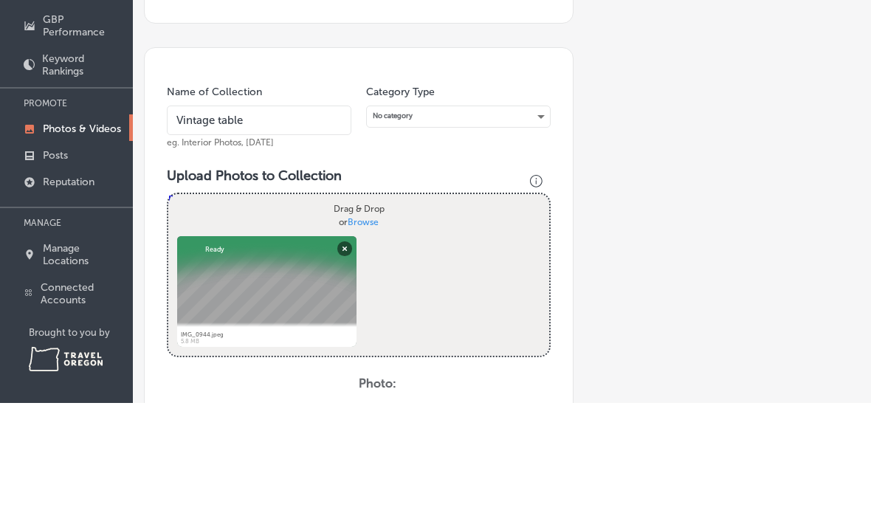
type input "Vintage table"
click at [544, 227] on div "No category" at bounding box center [458, 237] width 183 height 20
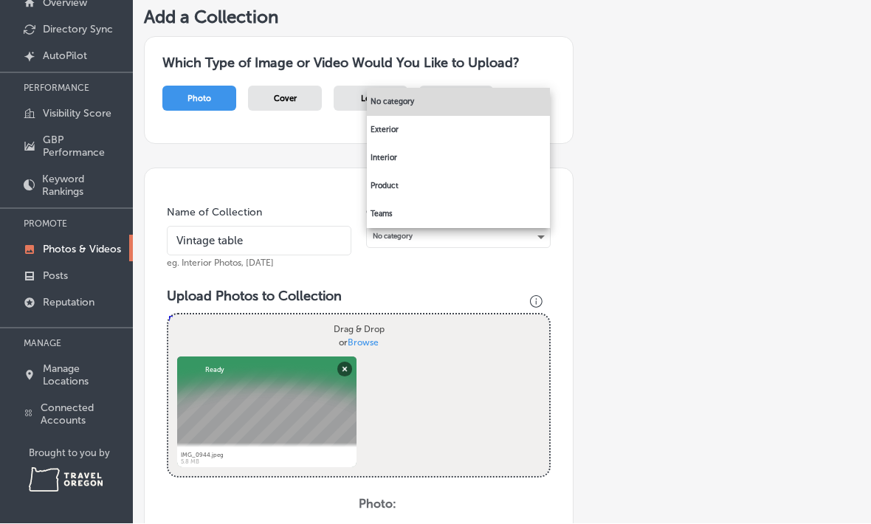
click at [413, 158] on li "Interior" at bounding box center [458, 159] width 183 height 28
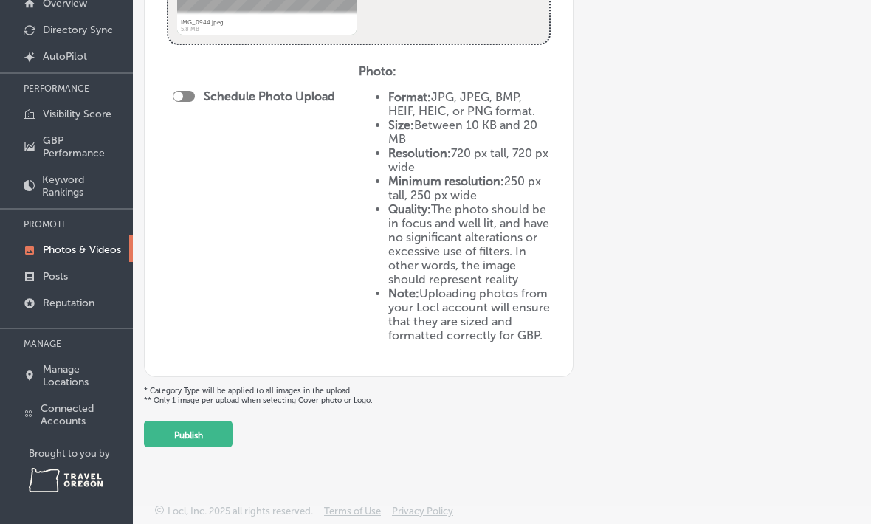
click at [217, 433] on button "Publish" at bounding box center [188, 434] width 89 height 27
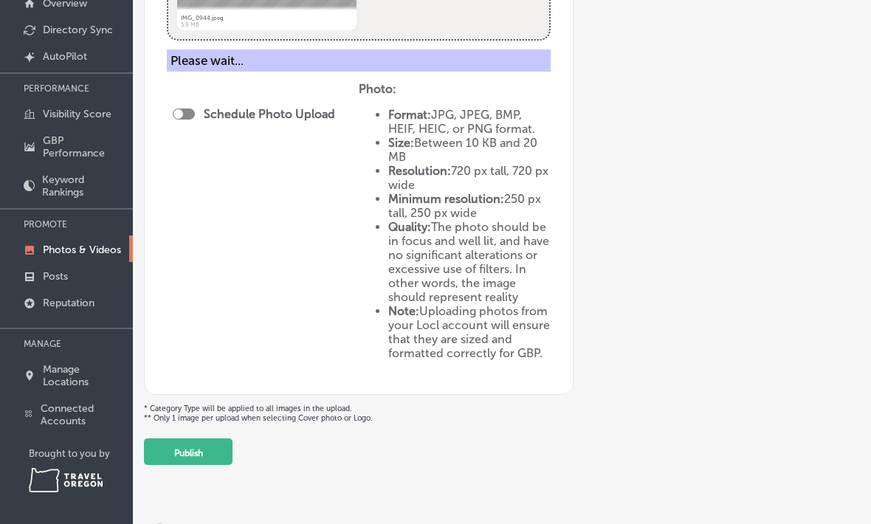
scroll to position [318, 0]
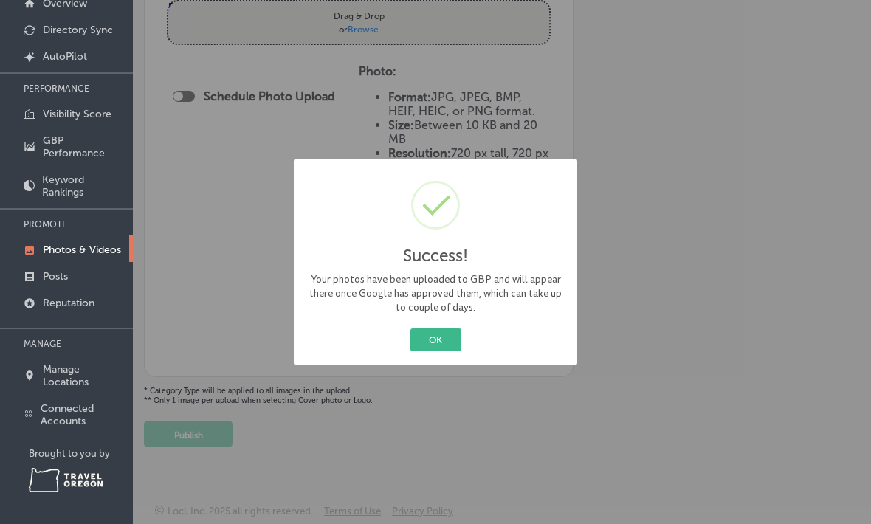
click at [454, 334] on button "OK" at bounding box center [435, 340] width 51 height 23
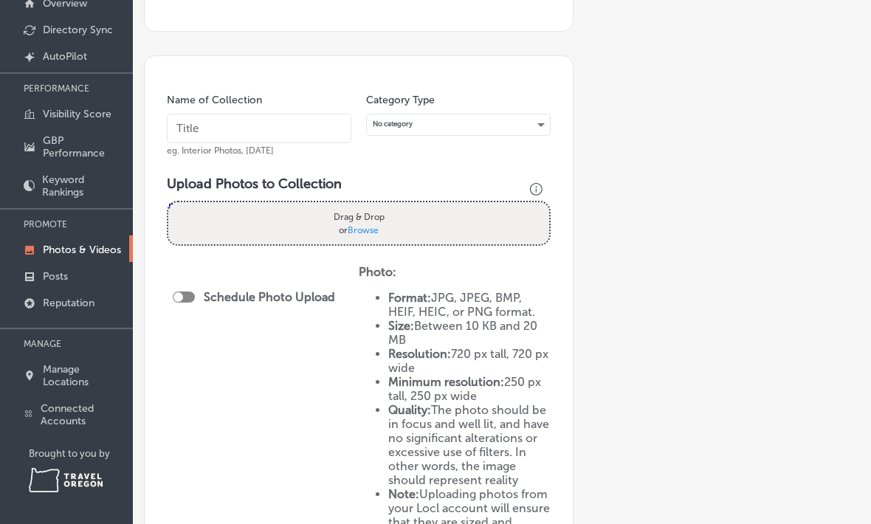
scroll to position [109, 0]
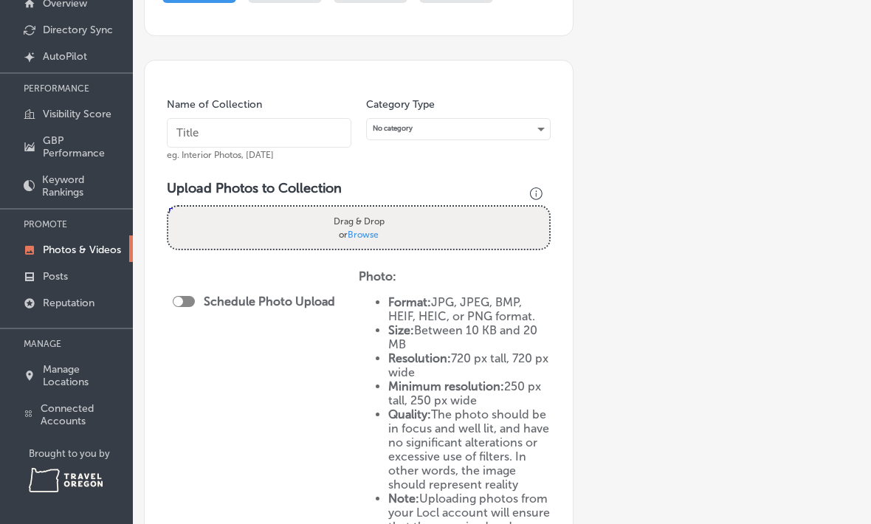
click at [388, 219] on label "Drag & Drop or Browse" at bounding box center [359, 227] width 60 height 35
click at [388, 211] on input "Drag & Drop or Browse" at bounding box center [358, 209] width 381 height 4
type input "C:\fakepath\IMG_0936.jpeg"
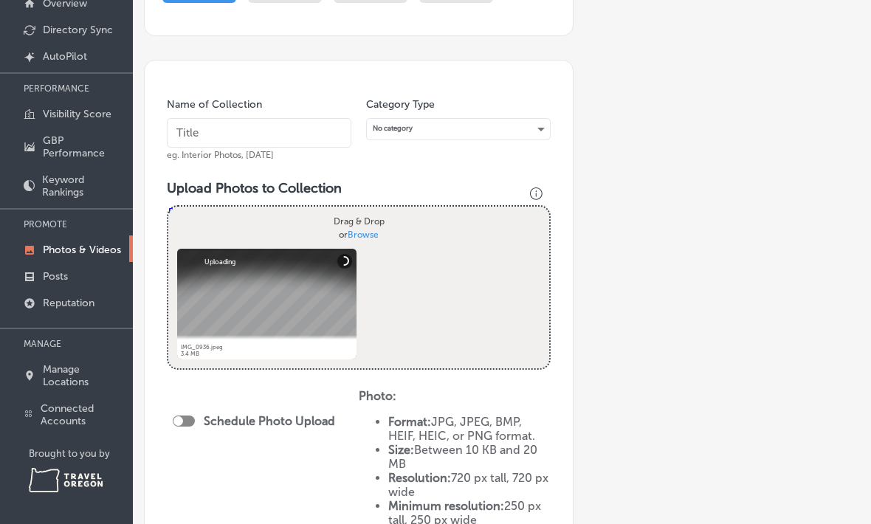
click at [251, 120] on input "text" at bounding box center [259, 133] width 185 height 30
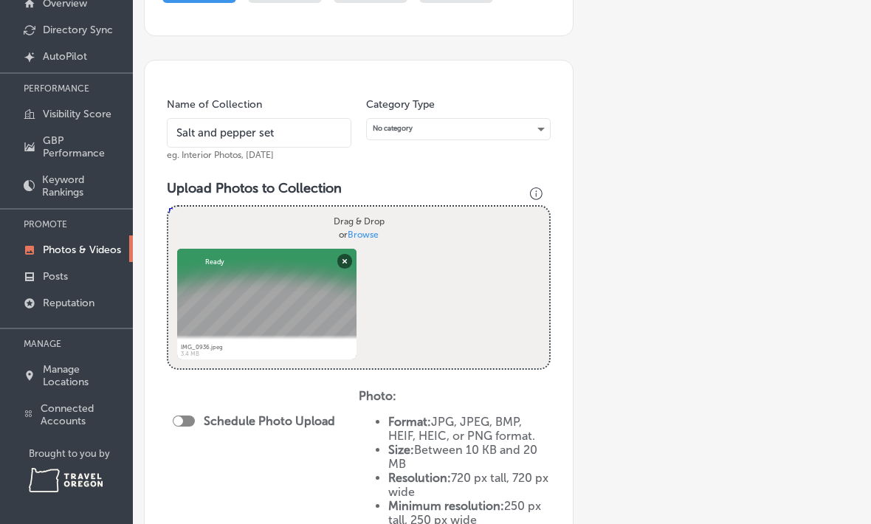
type input "Salt and pepper set"
click at [549, 123] on div "No category" at bounding box center [458, 129] width 183 height 20
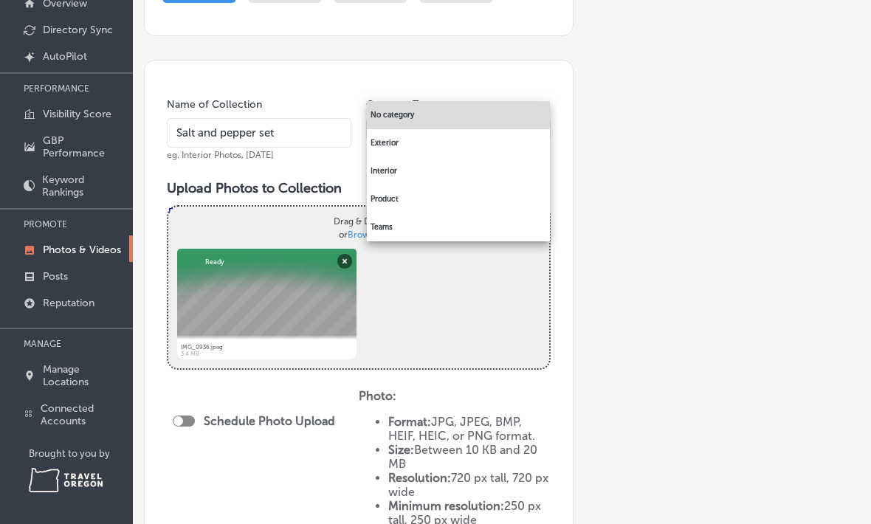
click at [410, 173] on li "Interior" at bounding box center [458, 171] width 183 height 28
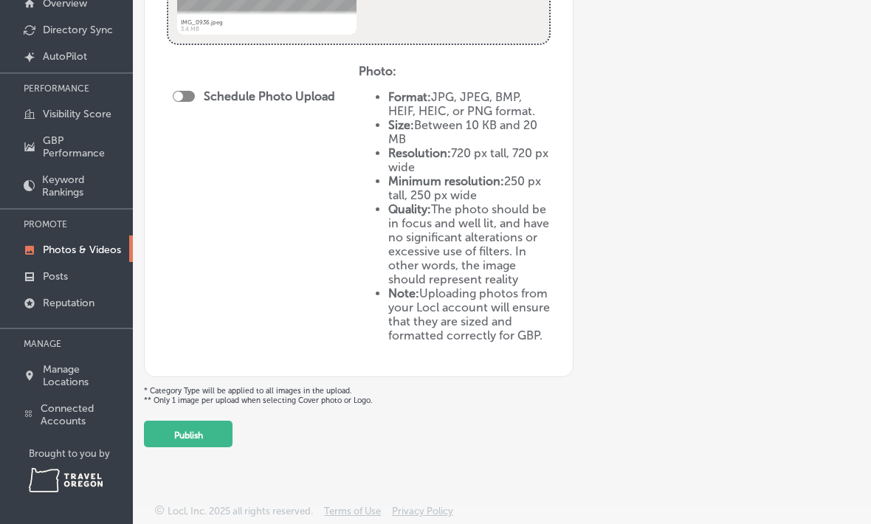
click at [215, 436] on button "Publish" at bounding box center [188, 434] width 89 height 27
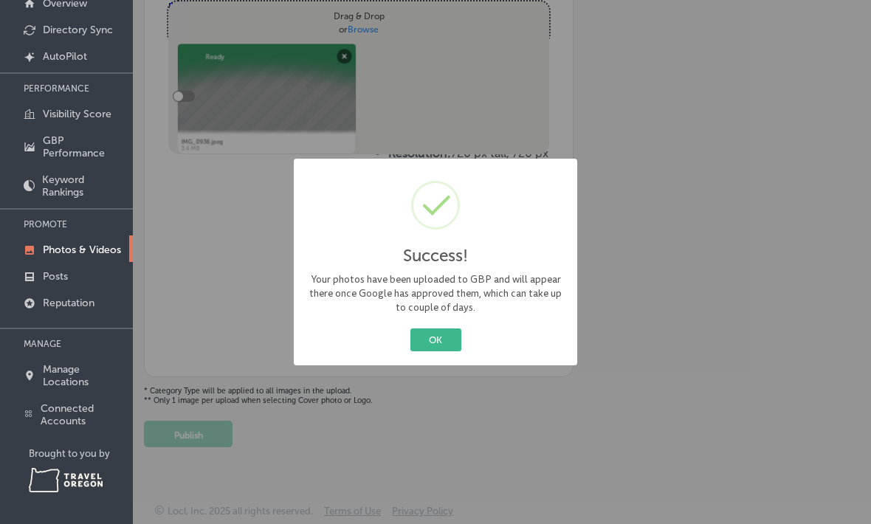
scroll to position [318, 0]
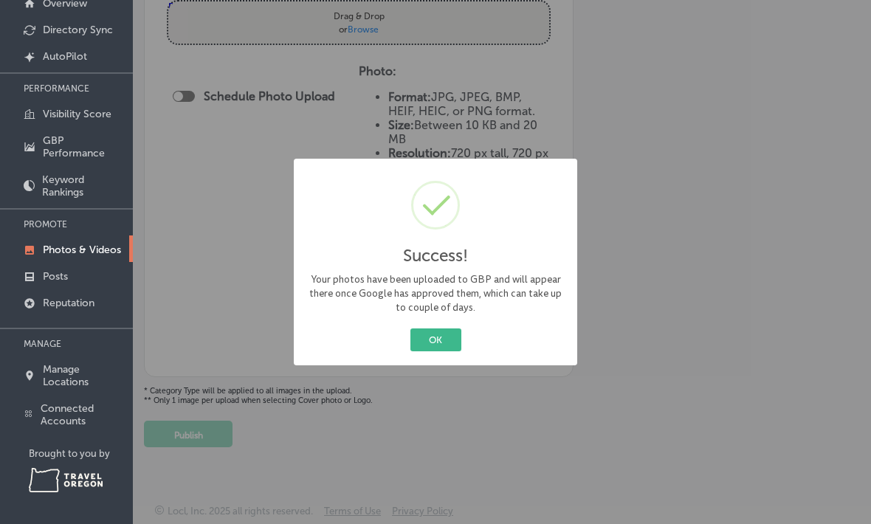
click at [454, 342] on button "OK" at bounding box center [435, 340] width 51 height 23
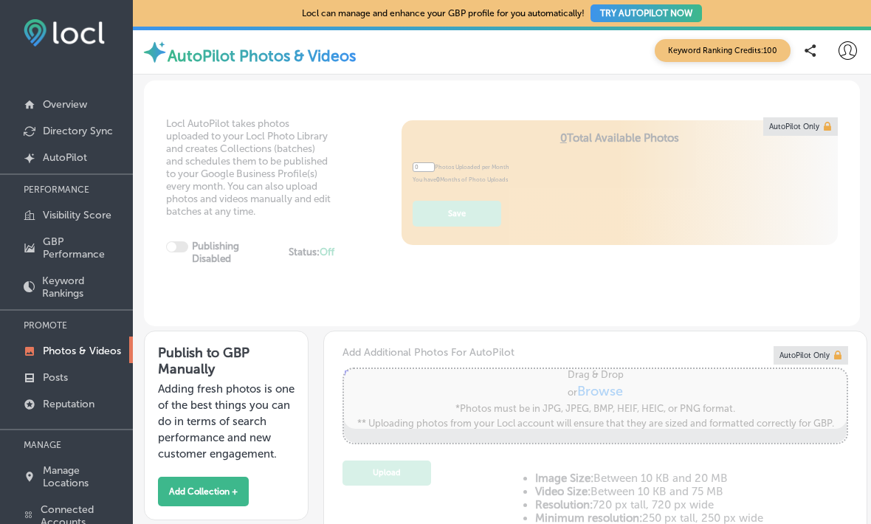
type input "5"
click at [104, 363] on link "Photos & Videos" at bounding box center [66, 350] width 133 height 27
click at [118, 357] on p "Photos & Videos" at bounding box center [82, 351] width 78 height 13
click at [244, 501] on button "Add Collection +" at bounding box center [203, 492] width 91 height 30
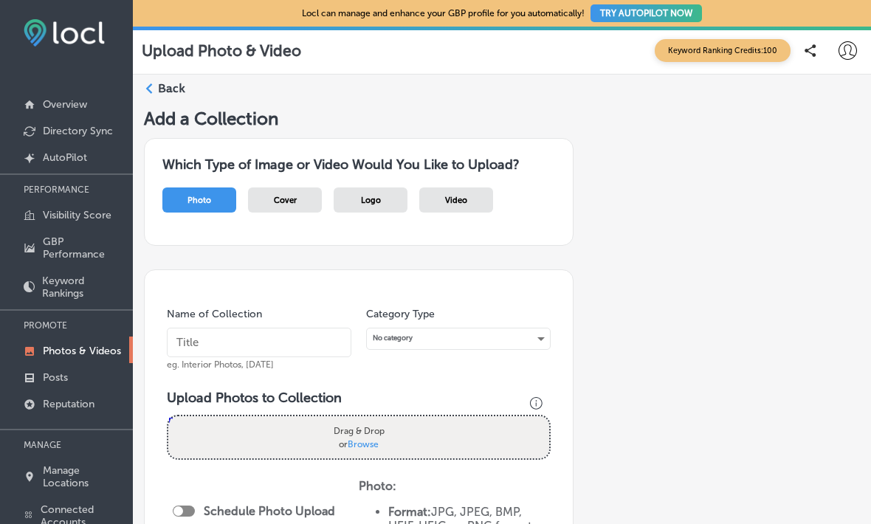
click at [385, 438] on label "Drag & Drop or Browse" at bounding box center [359, 436] width 60 height 35
click at [385, 421] on input "Drag & Drop or Browse" at bounding box center [358, 418] width 381 height 4
type input "C:\fakepath\IMG_0961.jpeg"
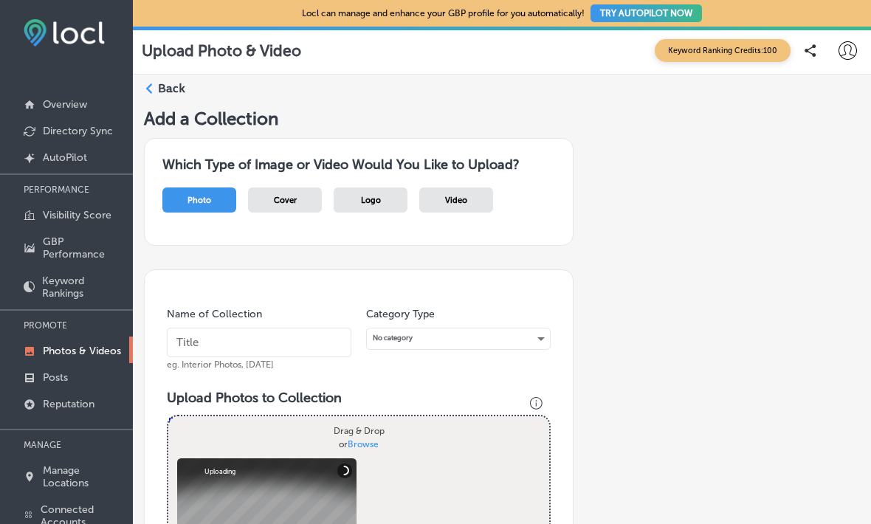
click at [270, 348] on input "text" at bounding box center [259, 343] width 185 height 30
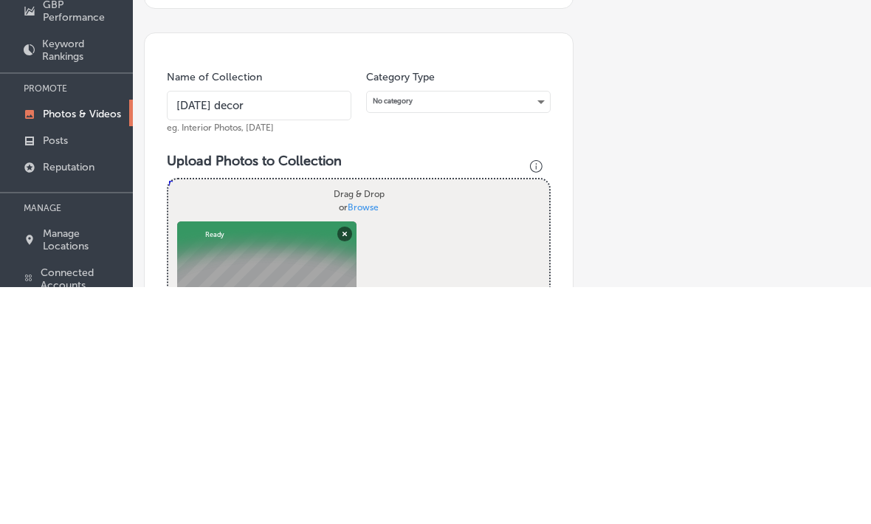
type input "[DATE] decor"
click at [546, 329] on div "No category" at bounding box center [458, 339] width 183 height 20
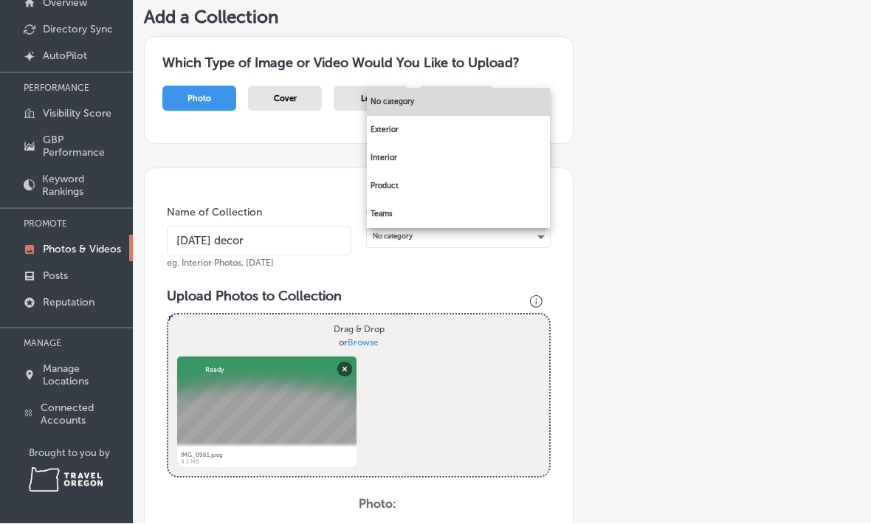
click at [416, 161] on li "Interior" at bounding box center [458, 159] width 183 height 28
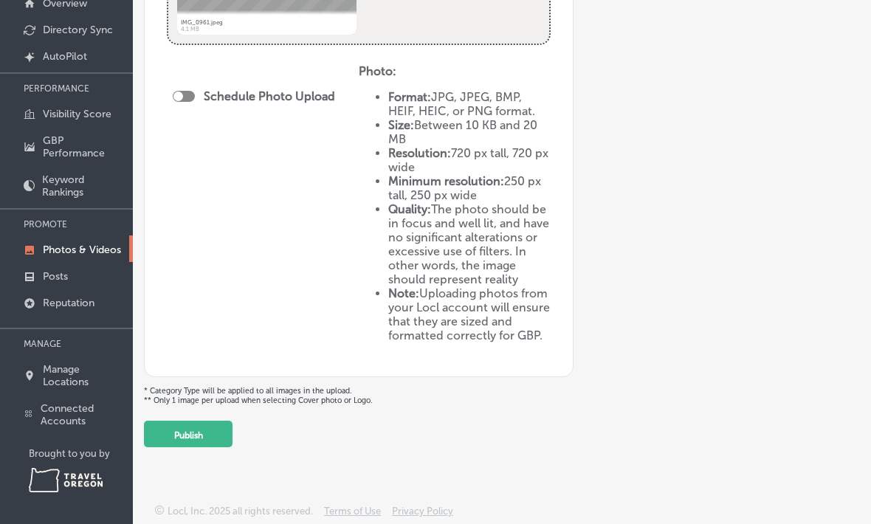
click at [216, 436] on button "Publish" at bounding box center [188, 434] width 89 height 27
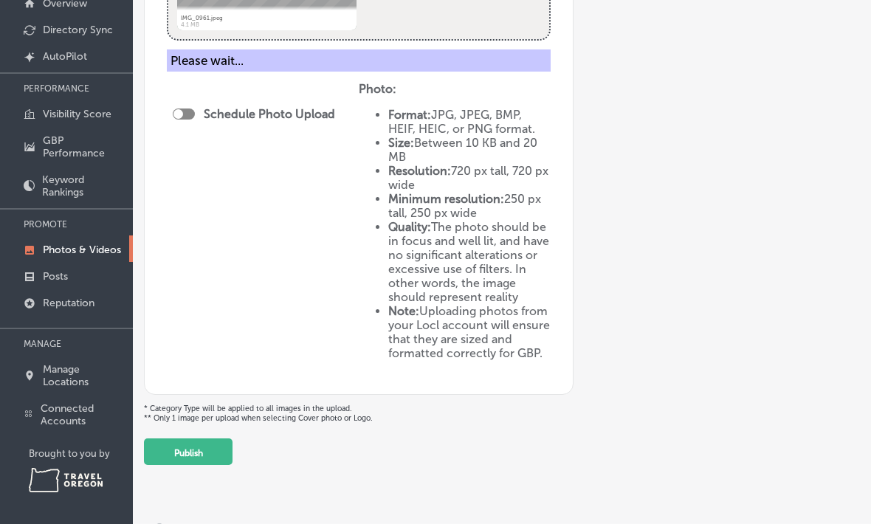
scroll to position [318, 0]
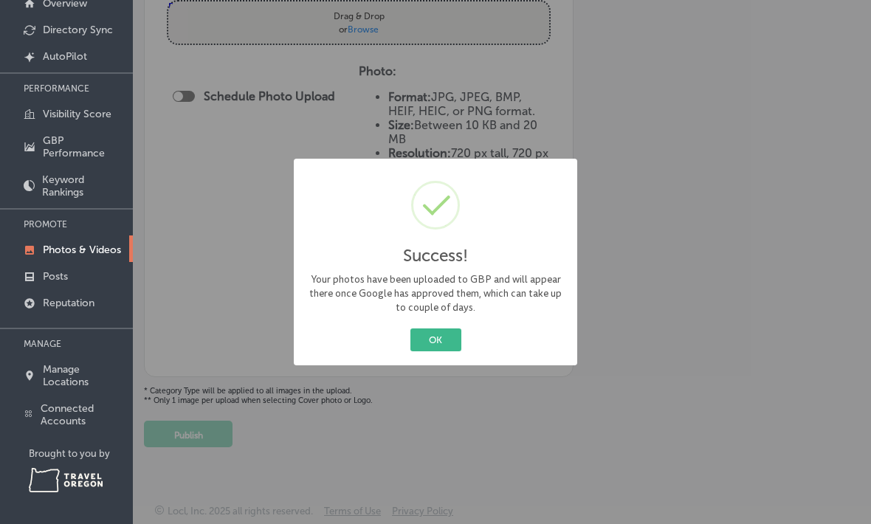
click at [456, 340] on button "OK" at bounding box center [435, 340] width 51 height 23
